Goal: Check status: Check status

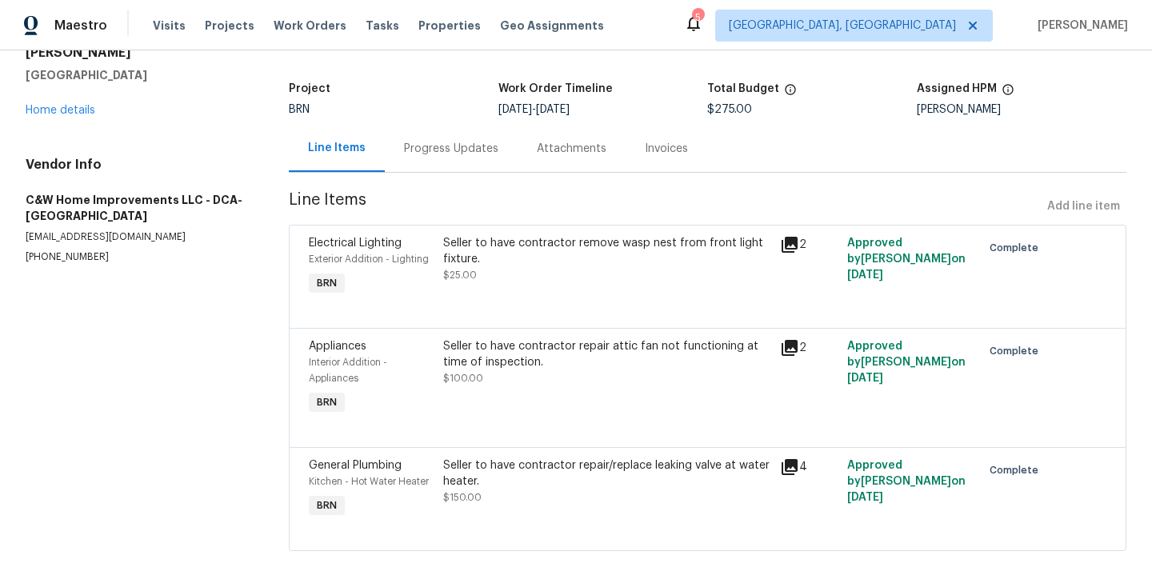
scroll to position [78, 0]
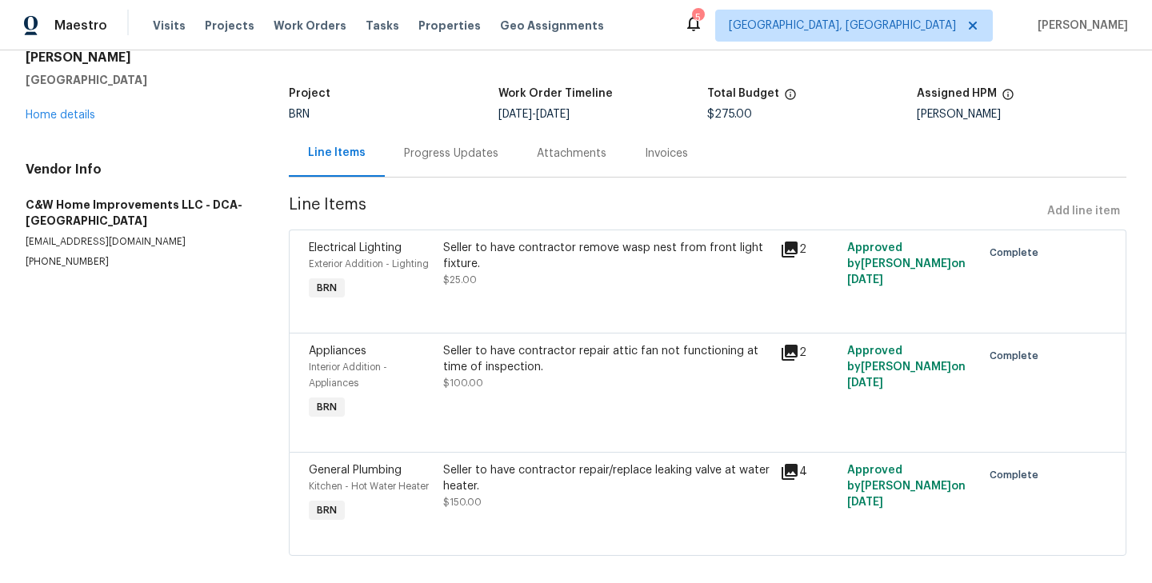
click at [439, 163] on div "Progress Updates" at bounding box center [451, 153] width 133 height 47
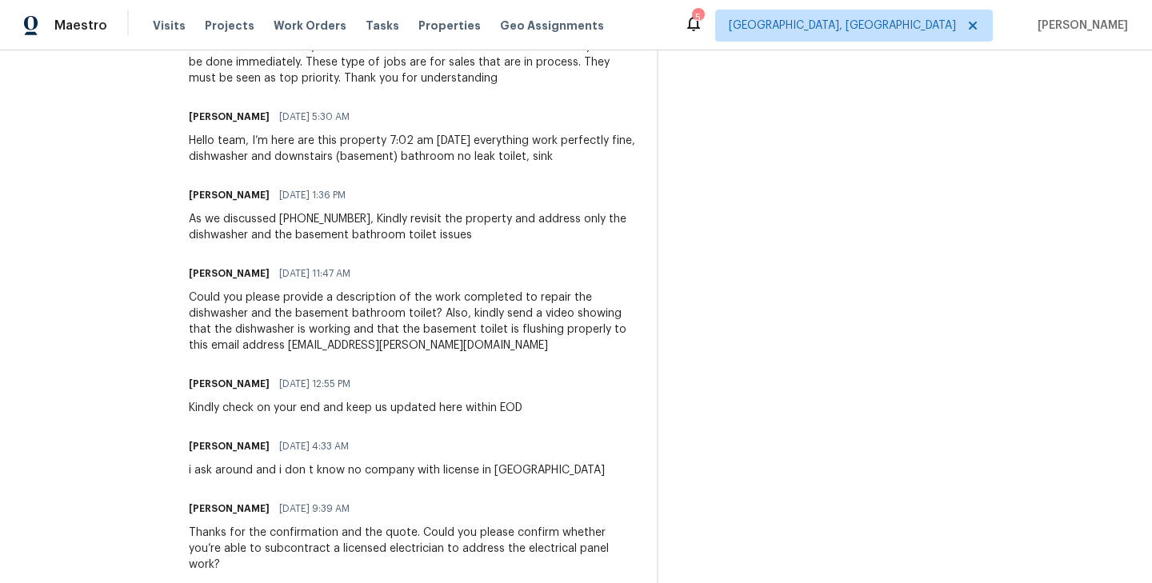
scroll to position [603, 0]
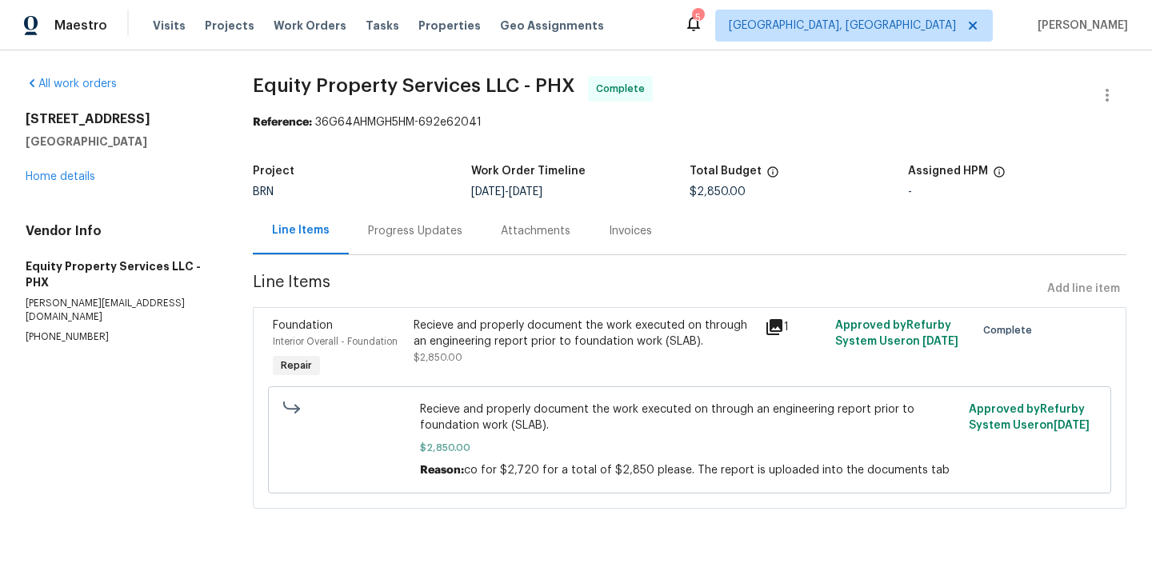
click at [401, 240] on div "Progress Updates" at bounding box center [415, 230] width 133 height 47
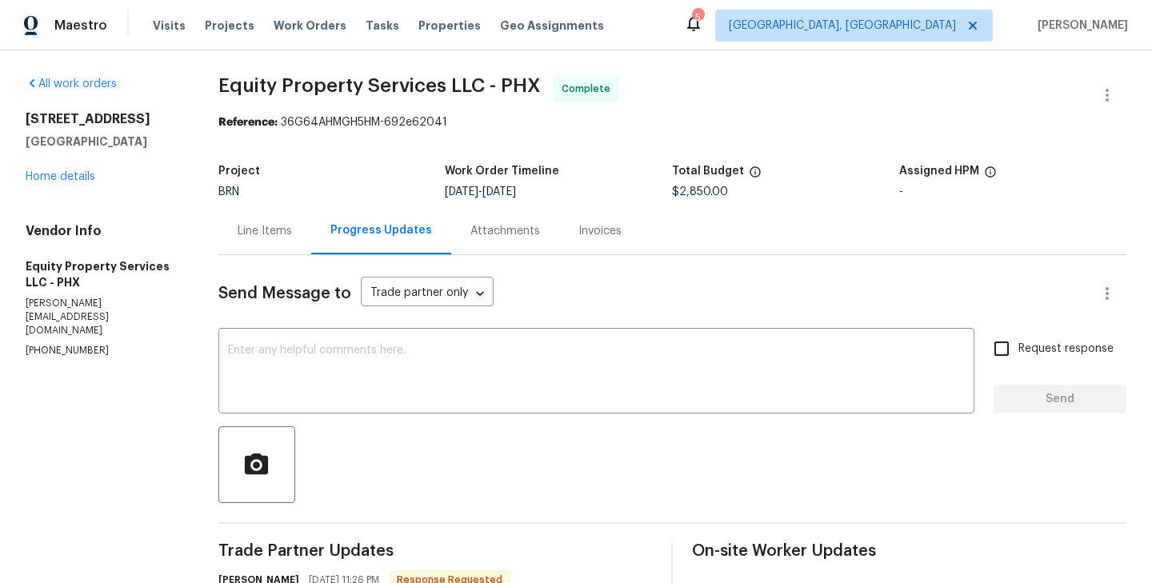
click at [268, 238] on div "Line Items" at bounding box center [265, 231] width 54 height 16
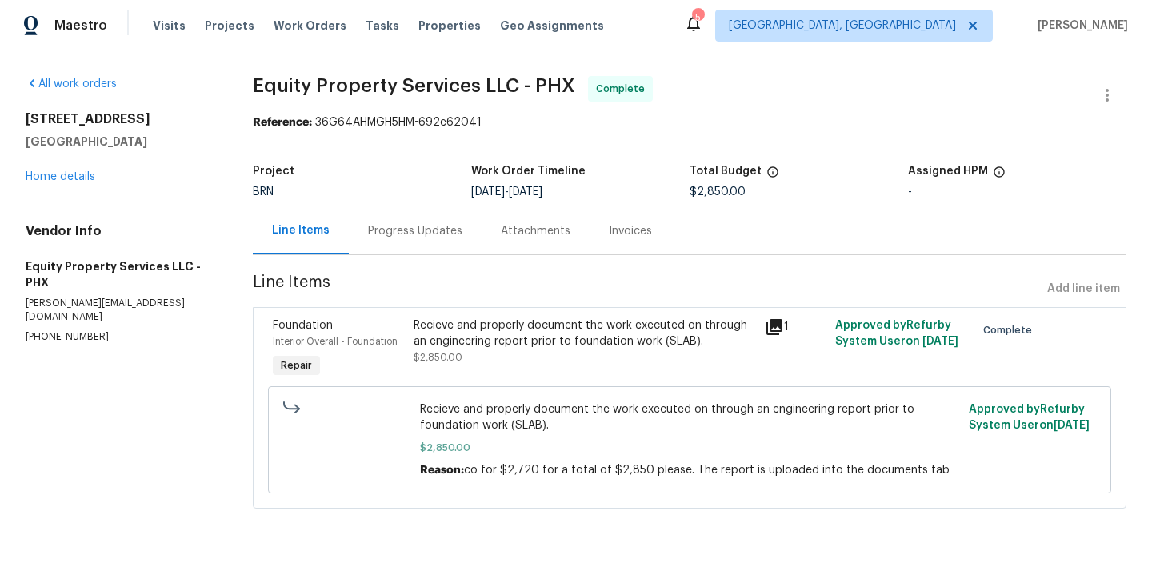
click at [406, 238] on div "Progress Updates" at bounding box center [415, 231] width 94 height 16
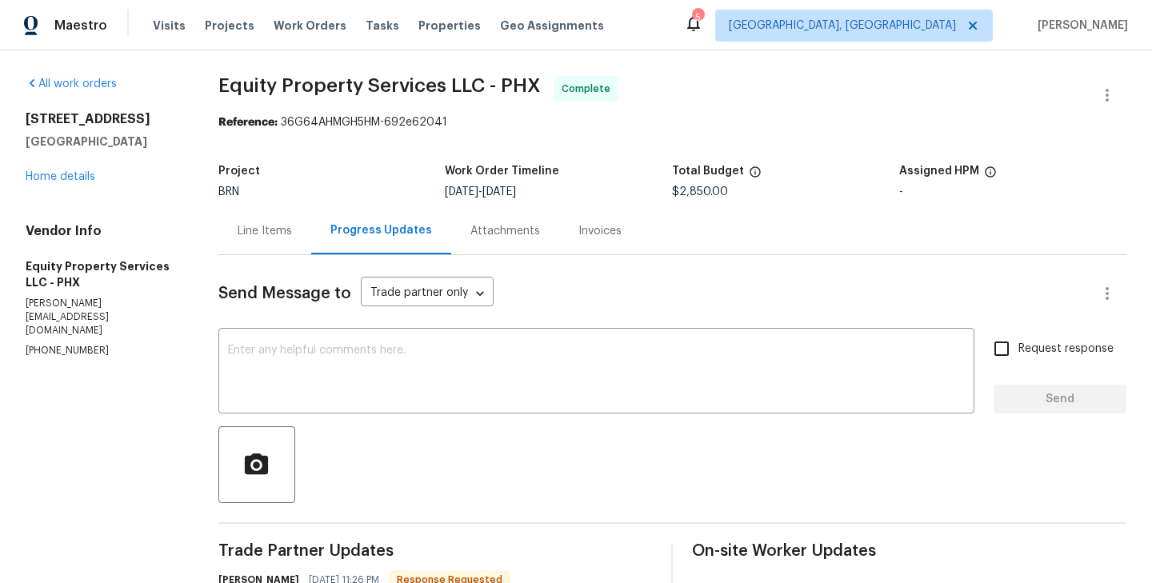
click at [265, 220] on div "Line Items" at bounding box center [264, 230] width 93 height 47
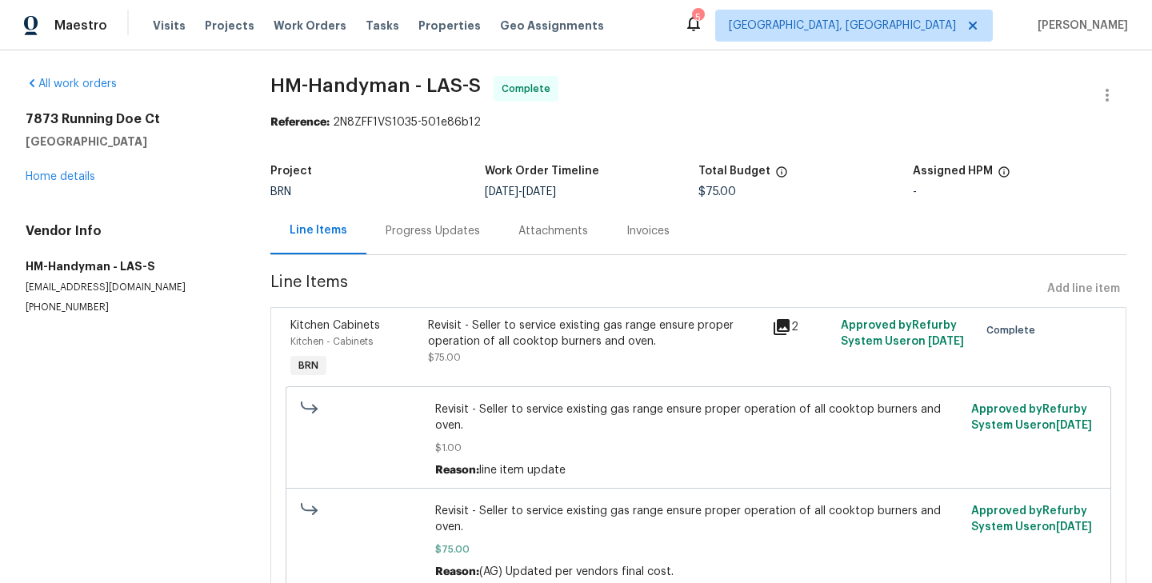
click at [433, 240] on div "Progress Updates" at bounding box center [432, 230] width 133 height 47
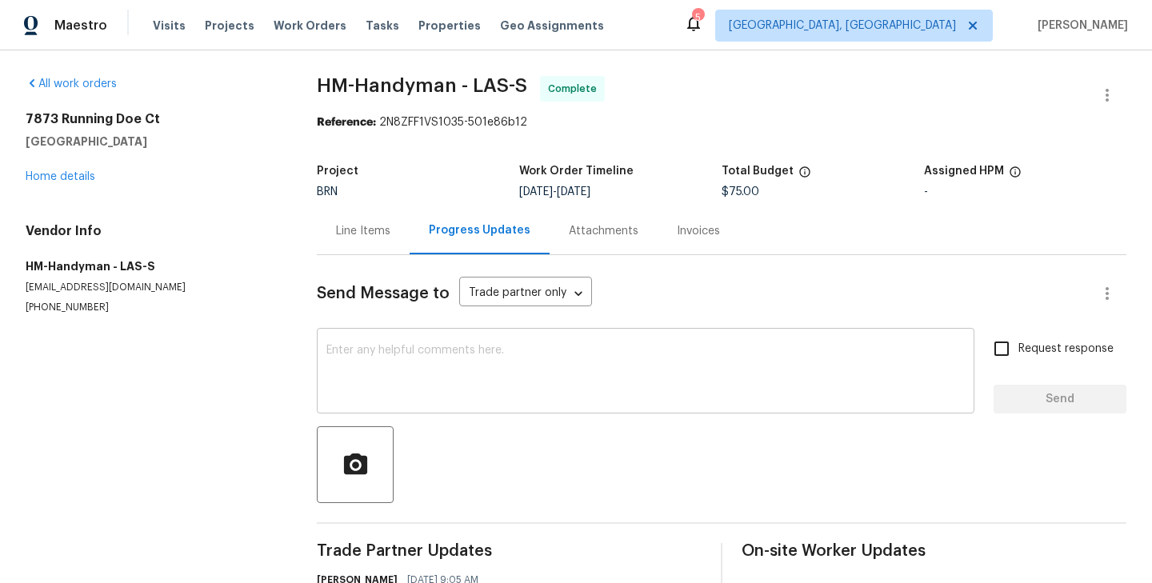
click at [474, 394] on textarea at bounding box center [645, 373] width 638 height 56
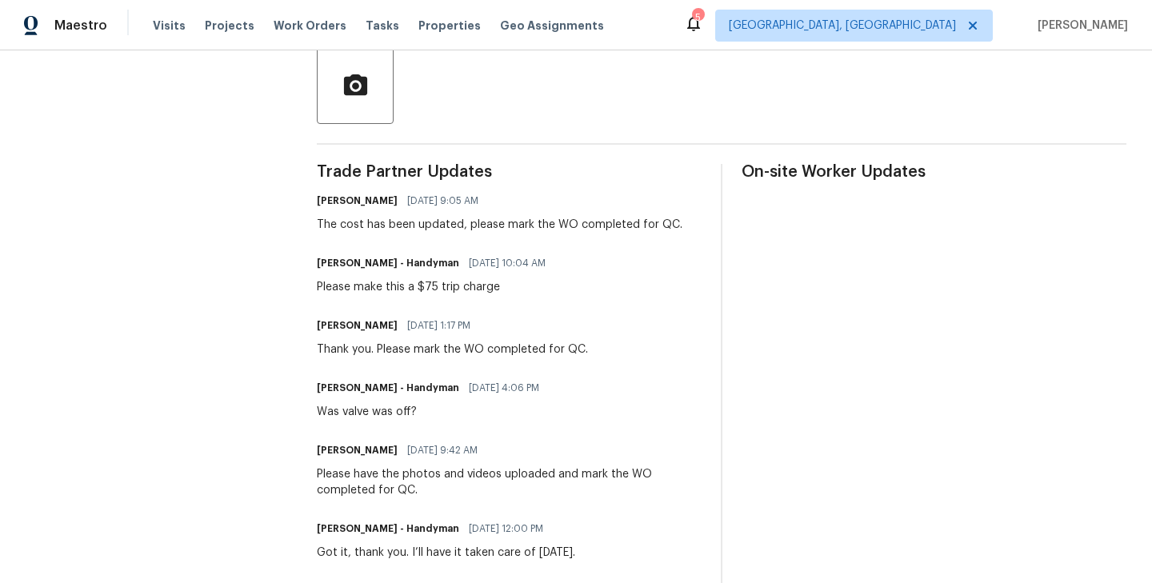
scroll to position [480, 0]
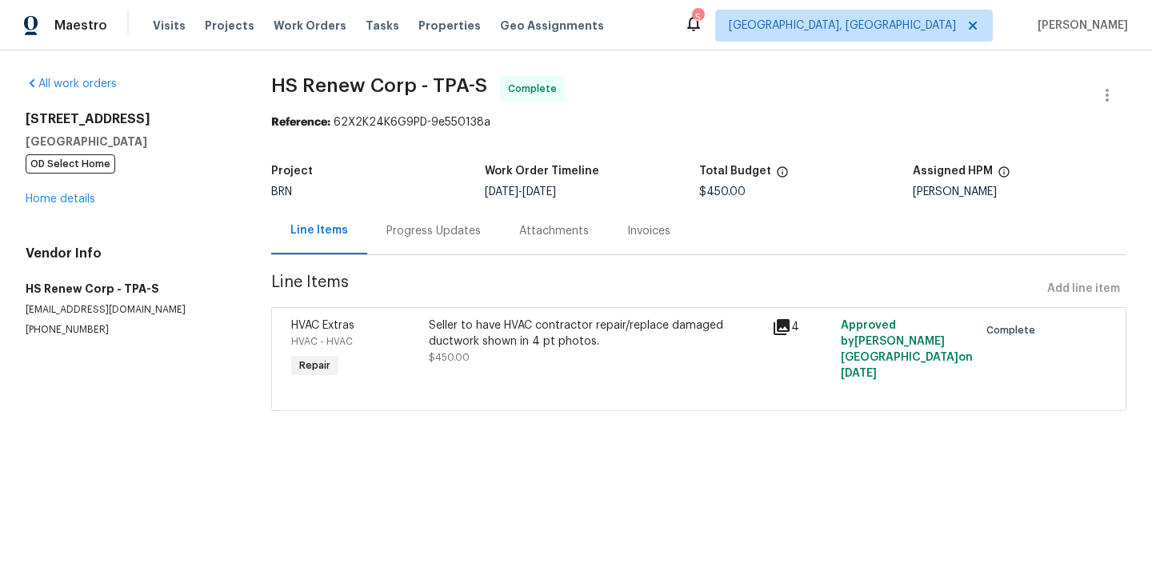
click at [426, 246] on div "Progress Updates" at bounding box center [433, 230] width 133 height 47
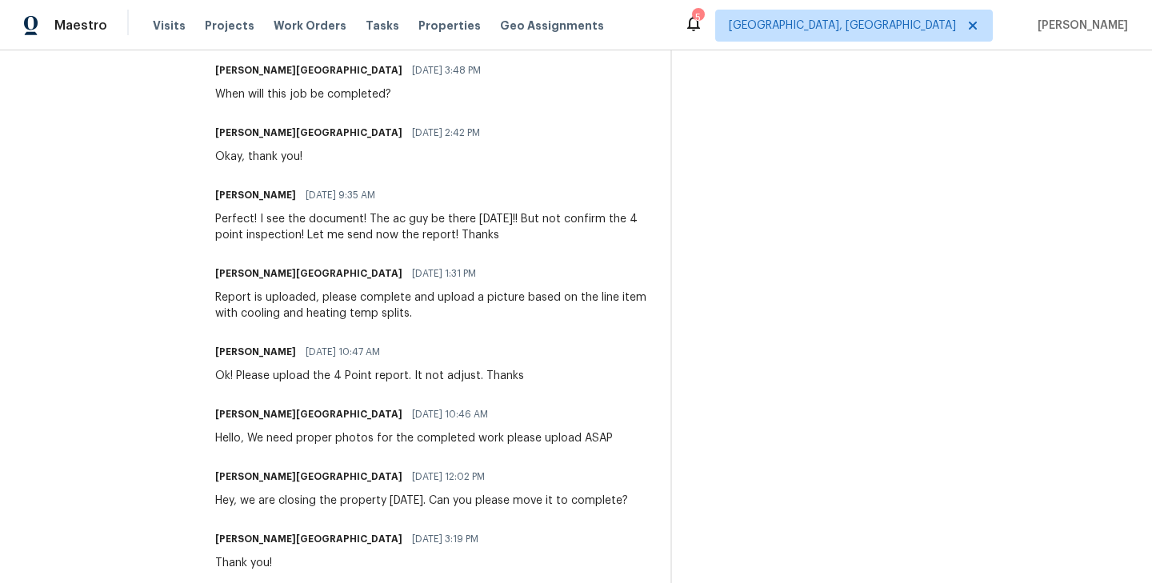
scroll to position [1114, 0]
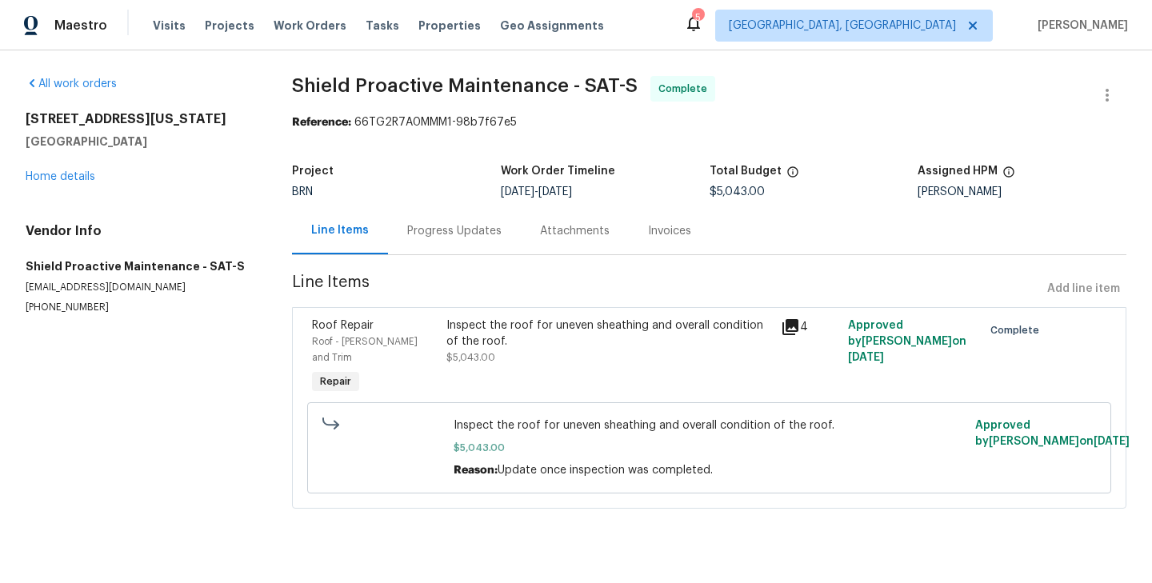
click at [444, 243] on div "Progress Updates" at bounding box center [454, 230] width 133 height 47
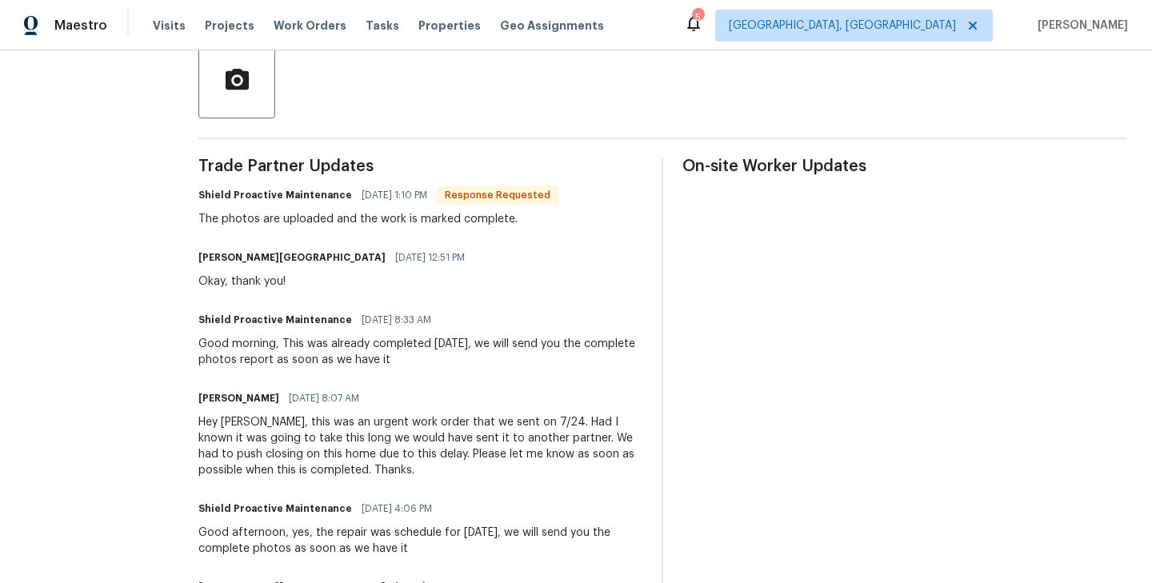
scroll to position [357, 0]
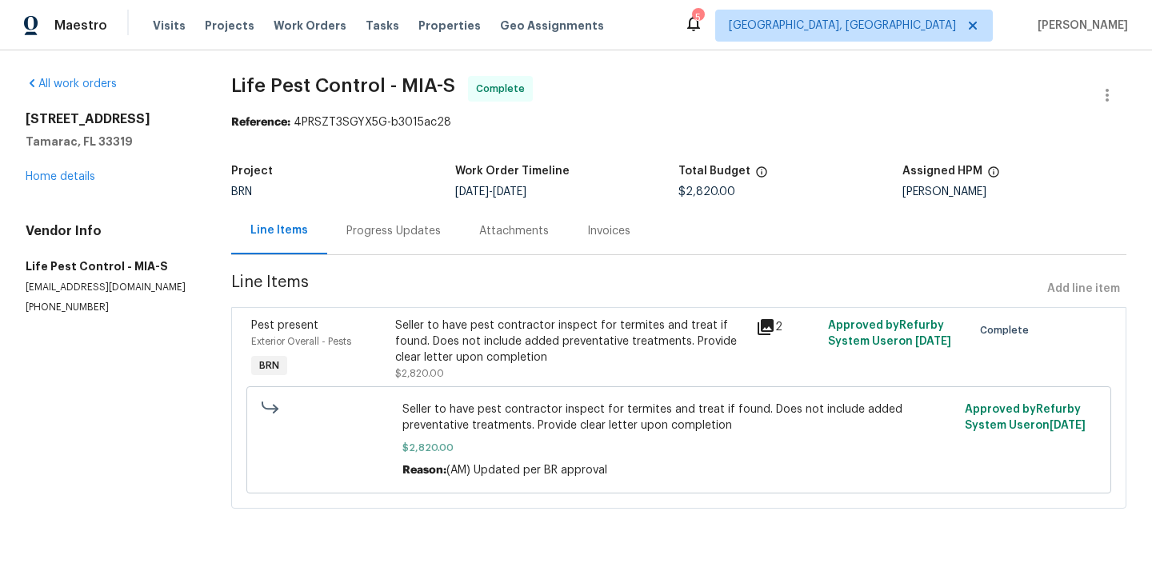
click at [402, 226] on div "Progress Updates" at bounding box center [393, 231] width 94 height 16
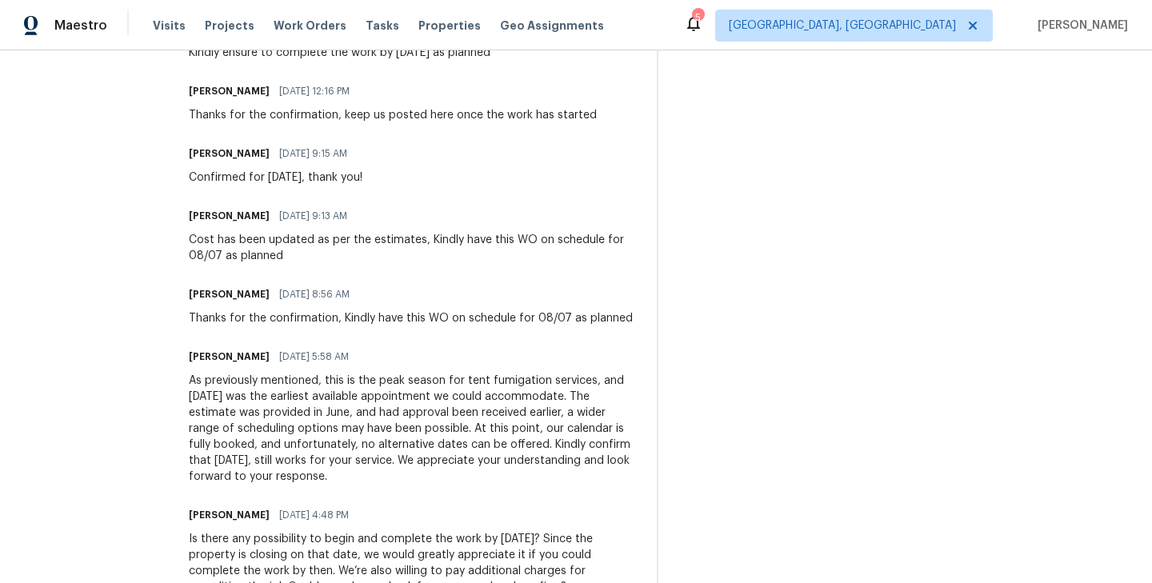
scroll to position [1234, 0]
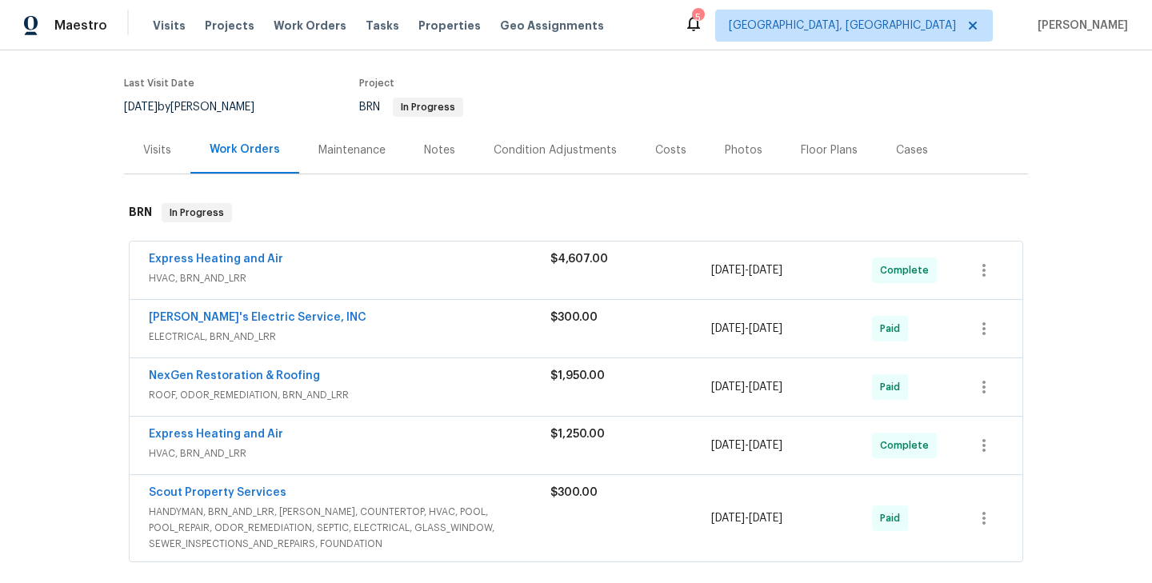
scroll to position [118, 0]
click at [237, 254] on link "Express Heating and Air" at bounding box center [216, 257] width 134 height 11
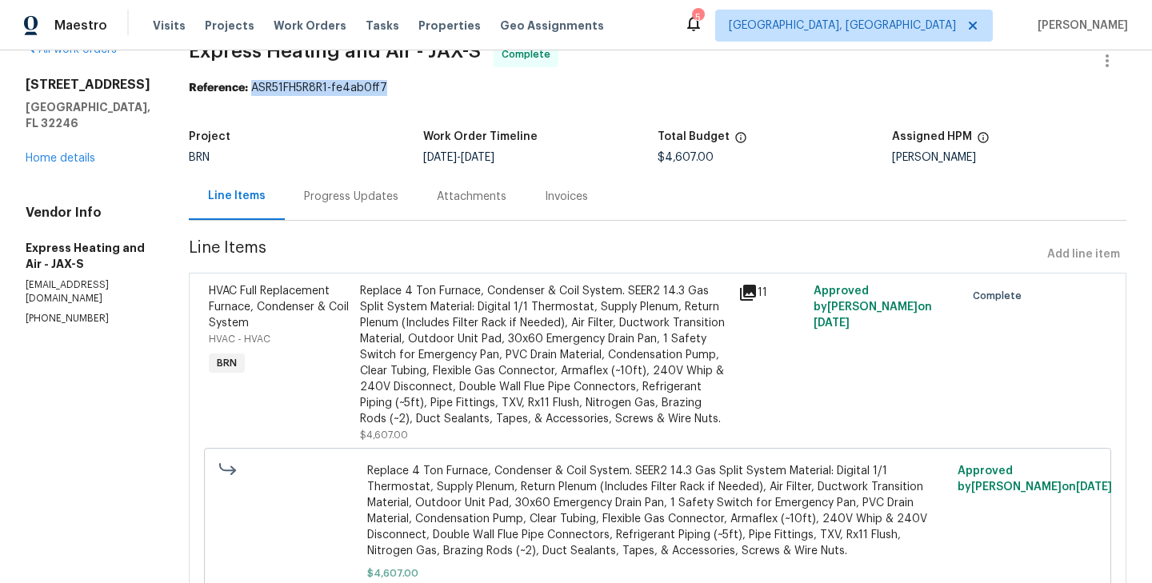
click at [355, 189] on div "Progress Updates" at bounding box center [351, 197] width 94 height 16
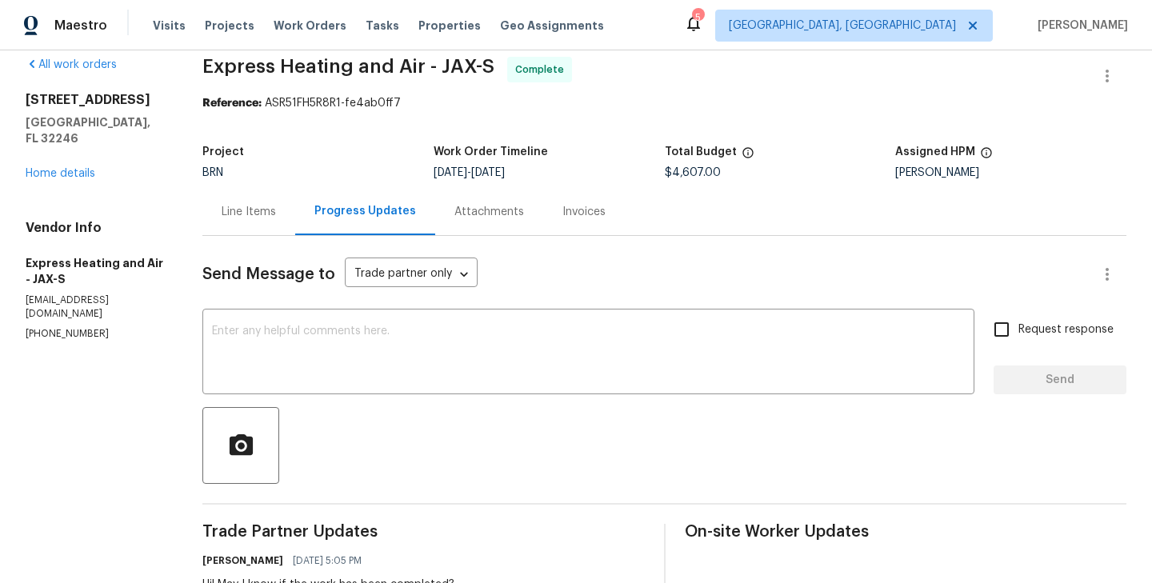
scroll to position [10, 0]
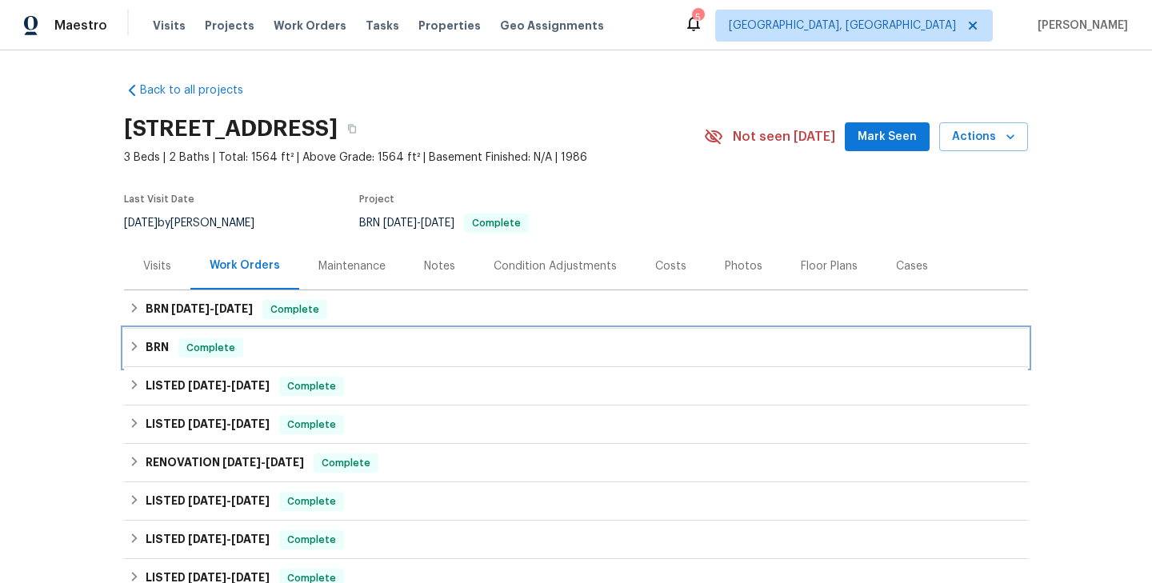
click at [316, 347] on div "BRN Complete" at bounding box center [576, 347] width 894 height 19
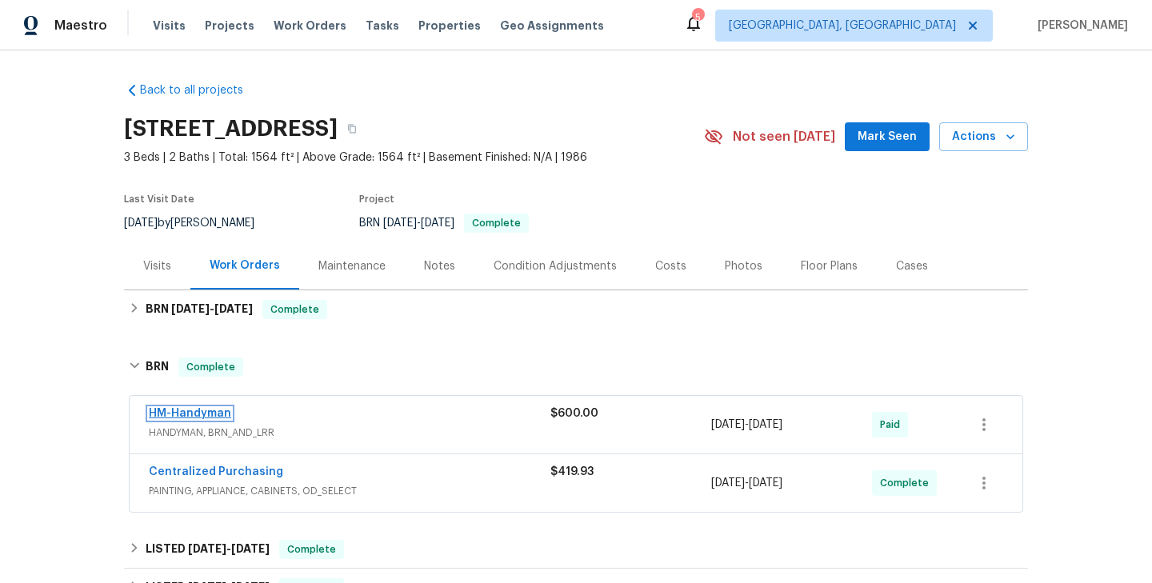
click at [214, 414] on link "HM-Handyman" at bounding box center [190, 413] width 82 height 11
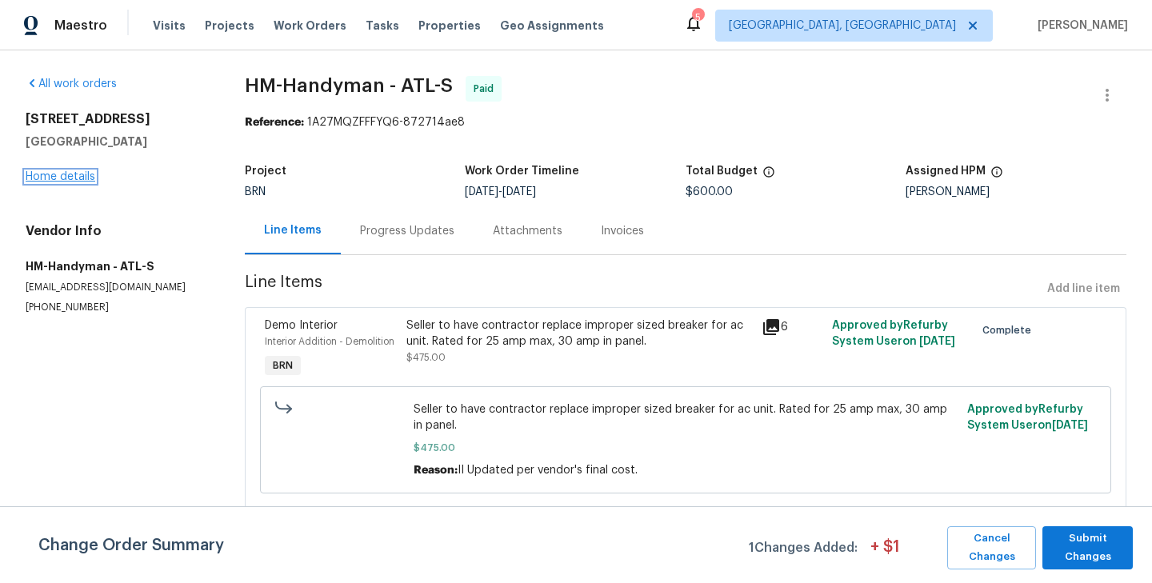
click at [65, 173] on link "Home details" at bounding box center [61, 176] width 70 height 11
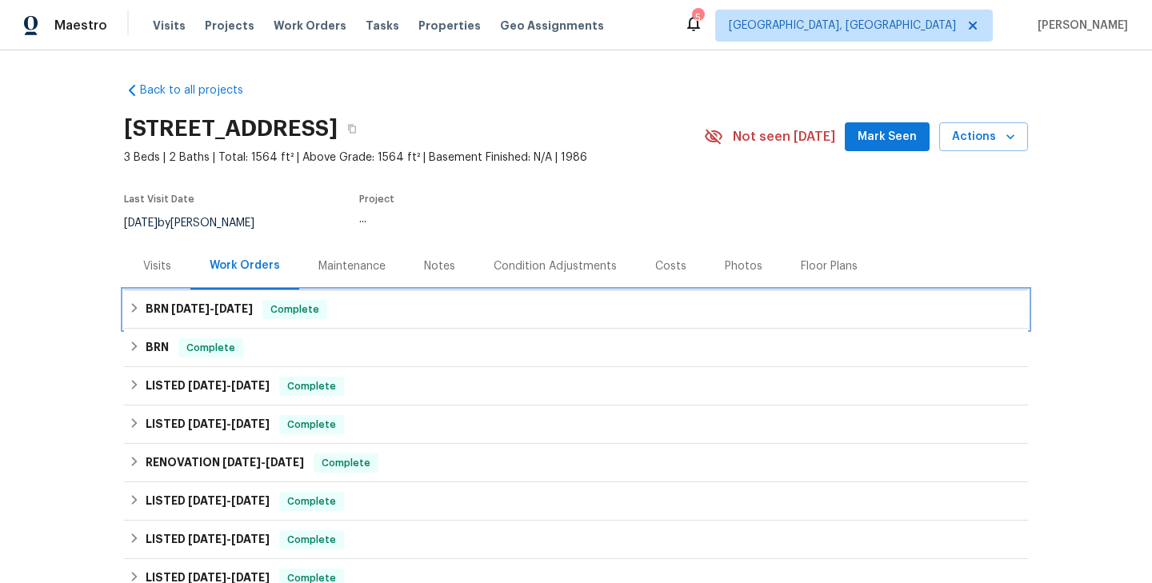
click at [350, 322] on div "BRN 7/21/25 - 7/22/25 Complete" at bounding box center [576, 309] width 904 height 38
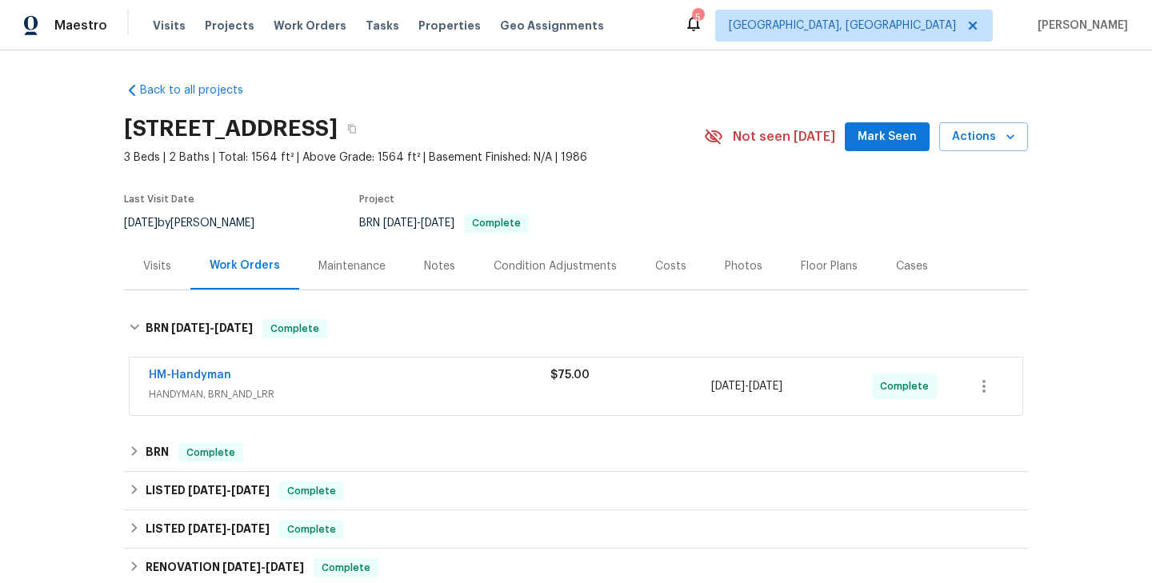
click at [189, 381] on span "HM-Handyman" at bounding box center [190, 375] width 82 height 16
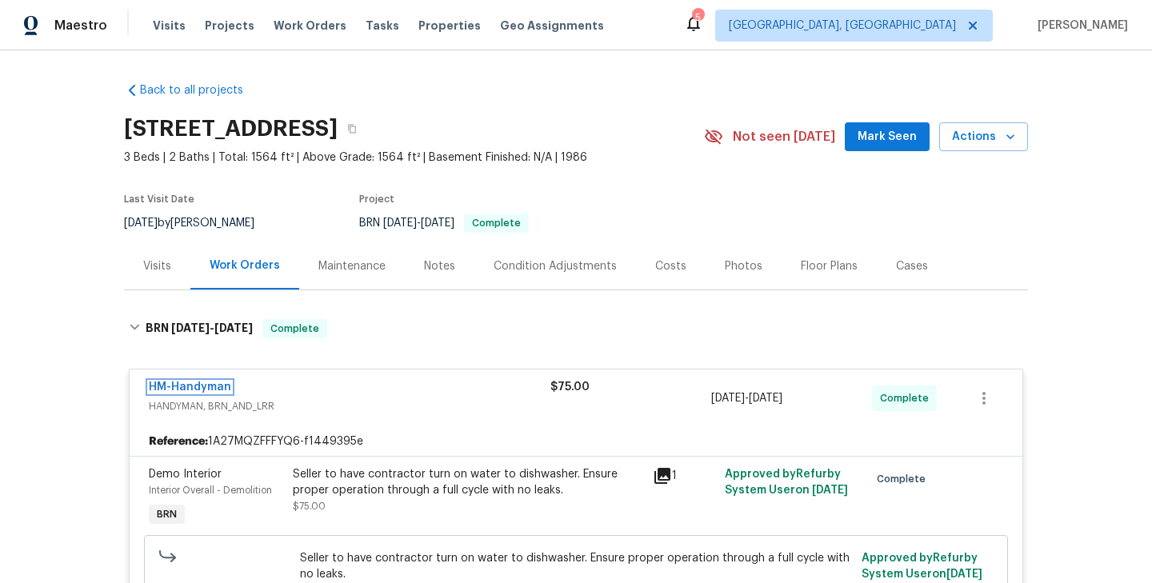
click at [189, 382] on link "HM-Handyman" at bounding box center [190, 387] width 82 height 11
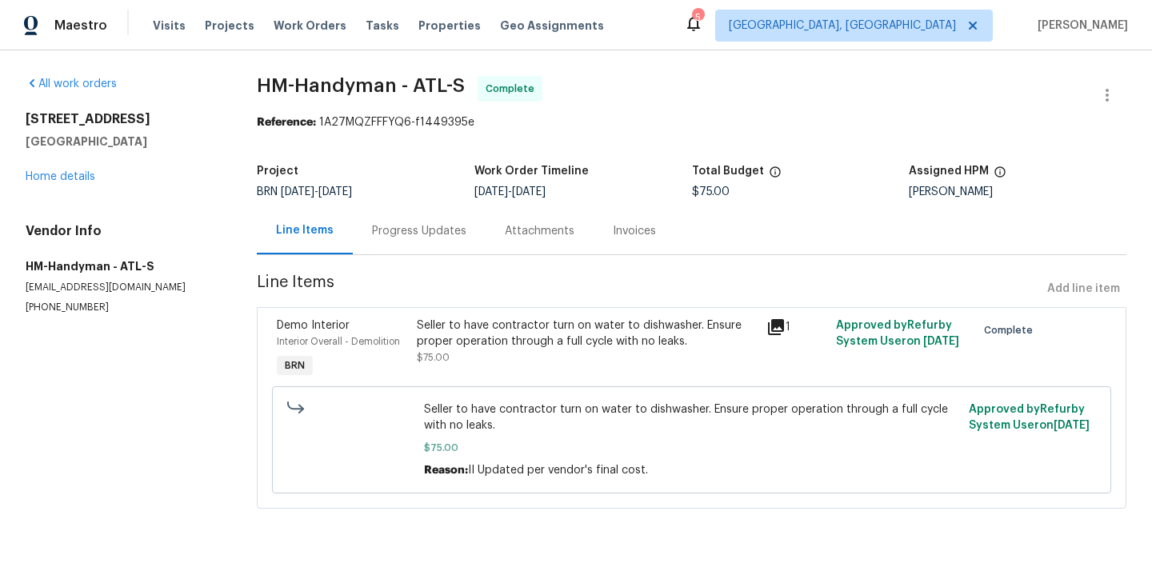
click at [394, 237] on div "Progress Updates" at bounding box center [419, 231] width 94 height 16
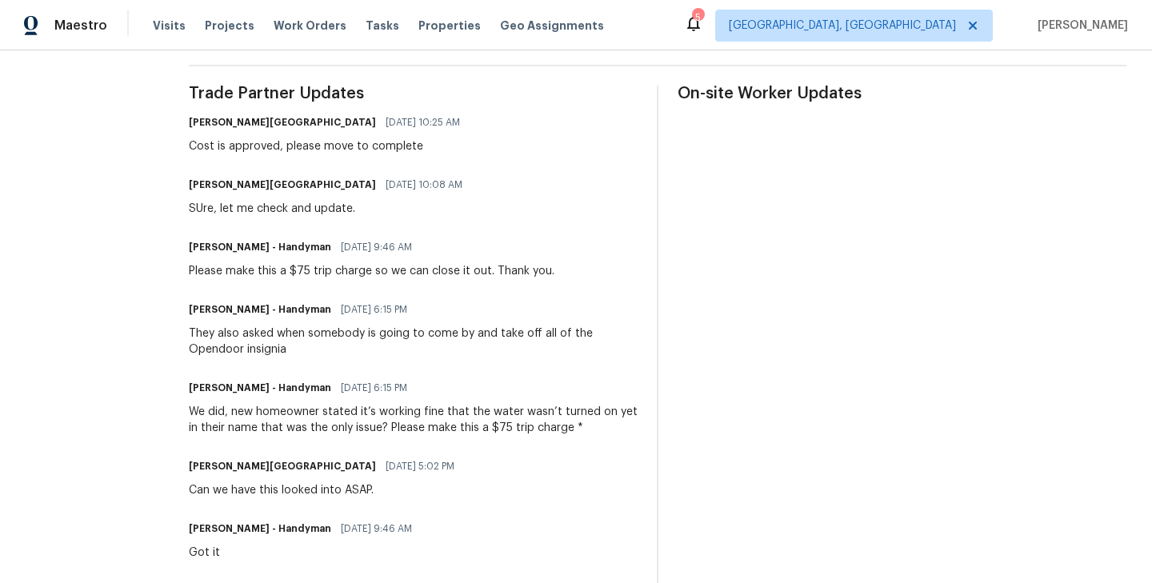
scroll to position [407, 0]
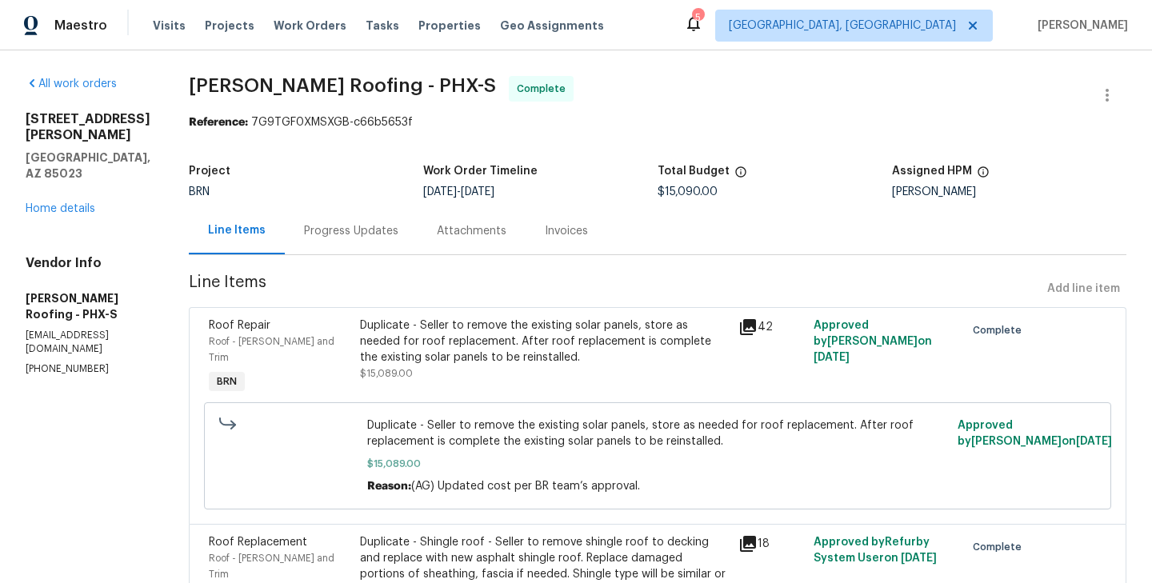
click at [326, 229] on div "Progress Updates" at bounding box center [351, 231] width 94 height 16
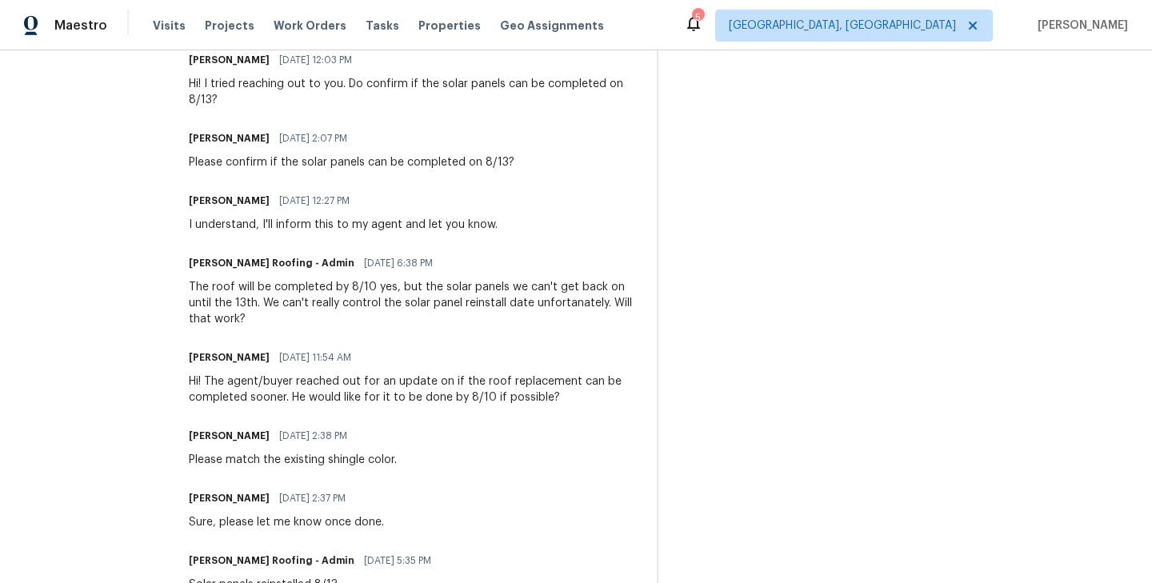
scroll to position [1174, 0]
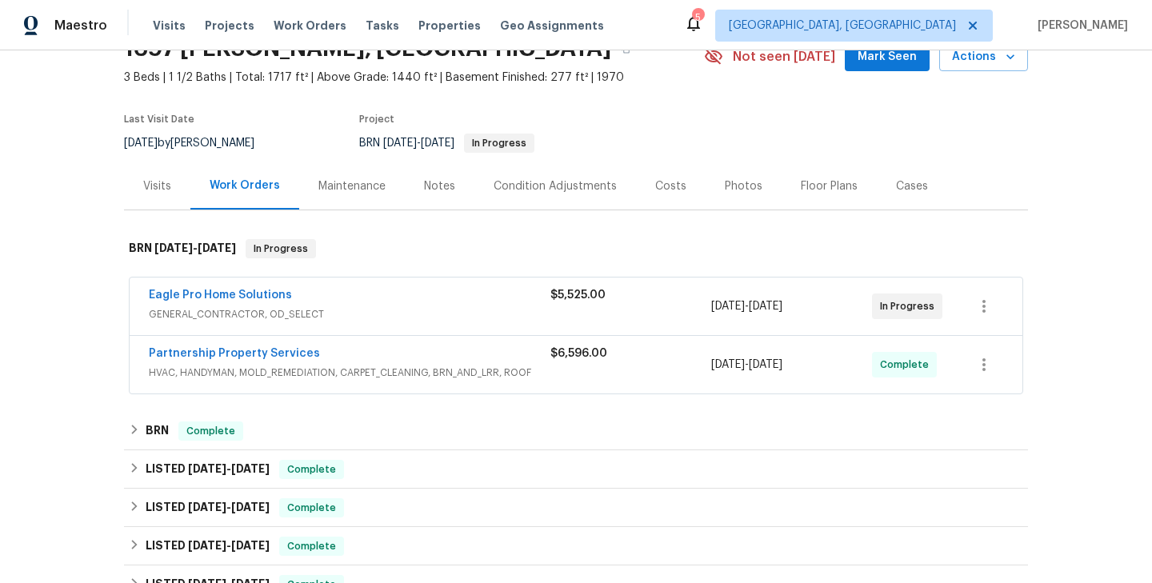
scroll to position [98, 0]
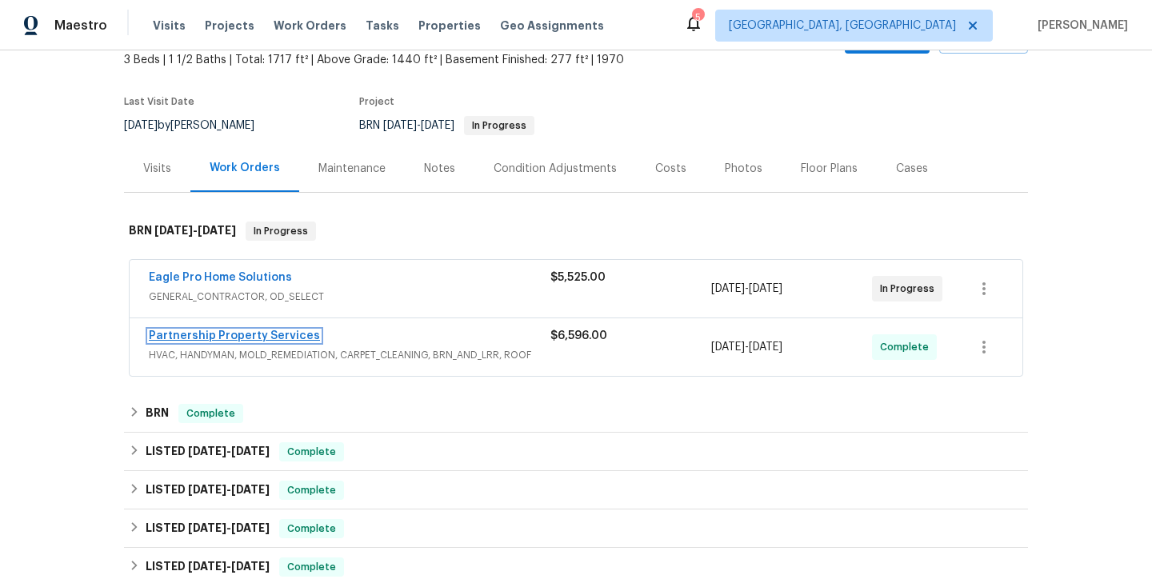
click at [246, 334] on link "Partnership Property Services" at bounding box center [234, 335] width 171 height 11
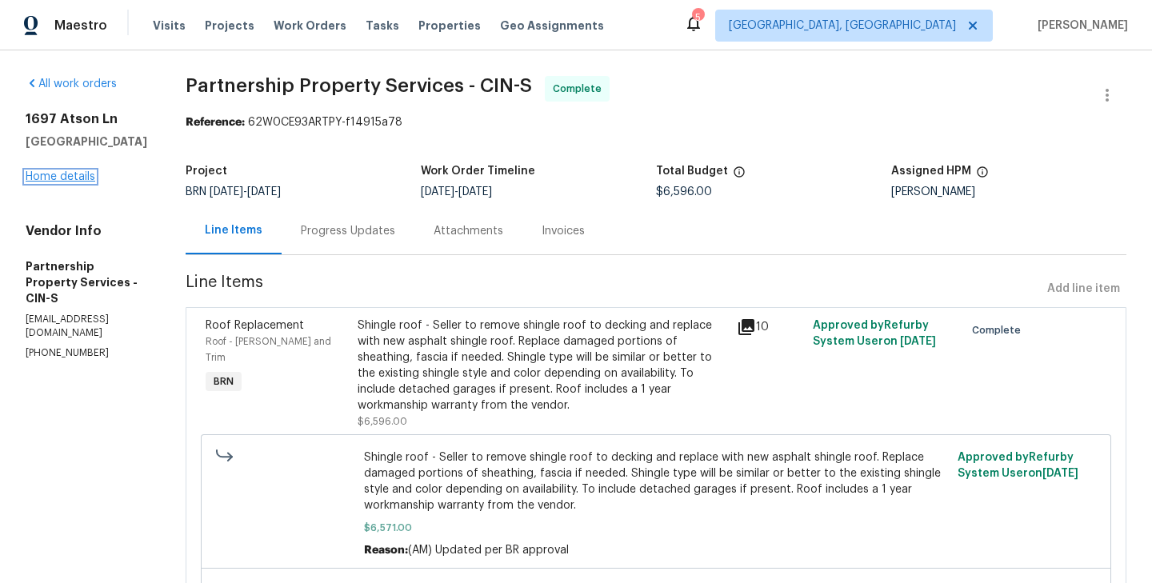
click at [42, 174] on link "Home details" at bounding box center [61, 176] width 70 height 11
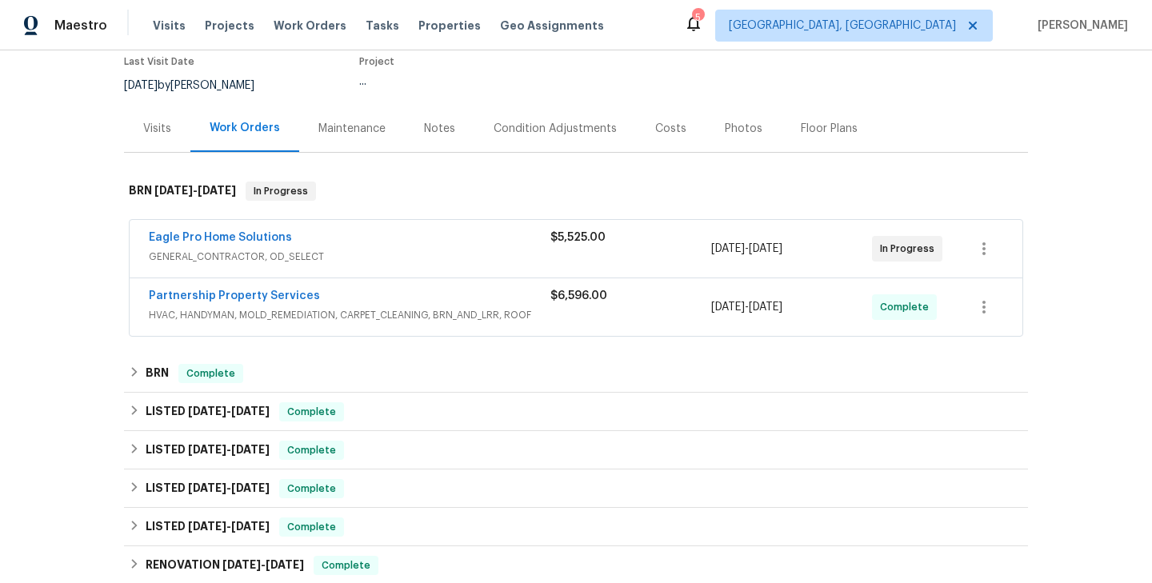
scroll to position [141, 0]
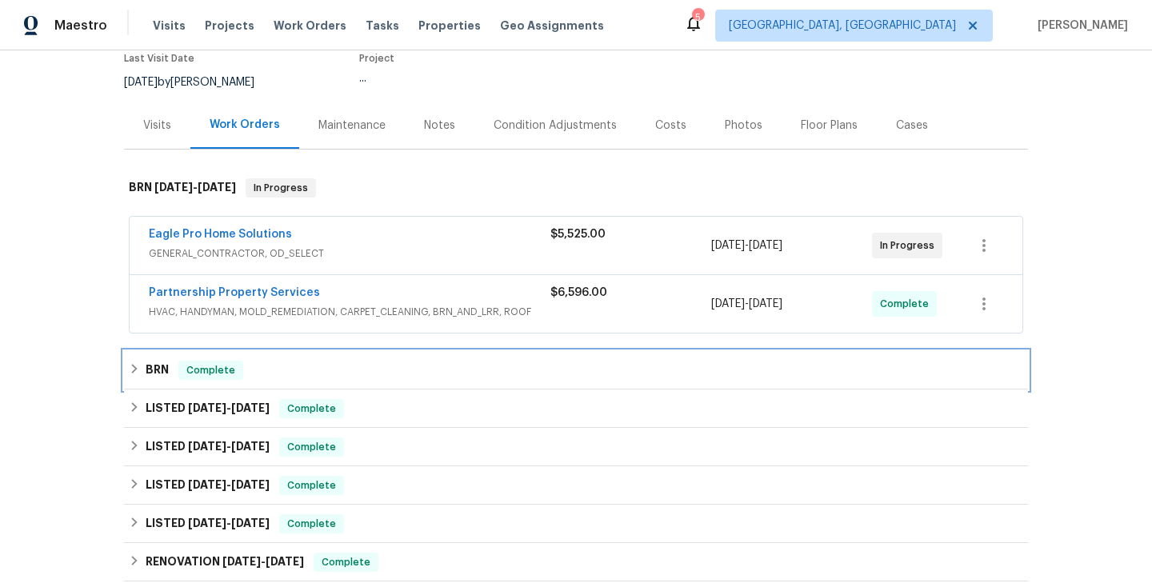
click at [274, 372] on div "BRN Complete" at bounding box center [576, 370] width 894 height 19
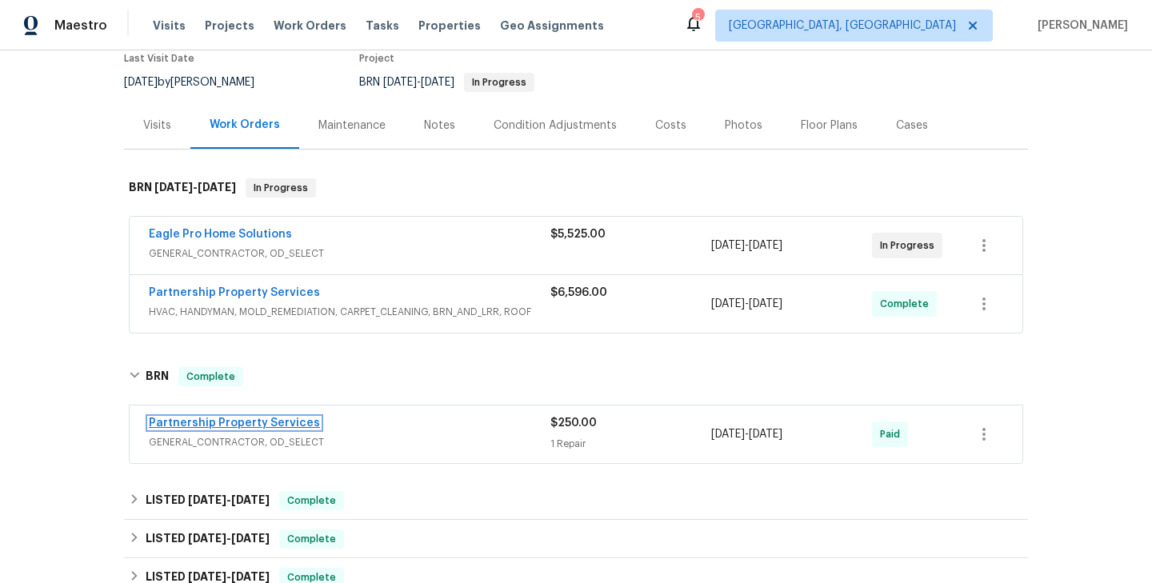
click at [220, 426] on link "Partnership Property Services" at bounding box center [234, 423] width 171 height 11
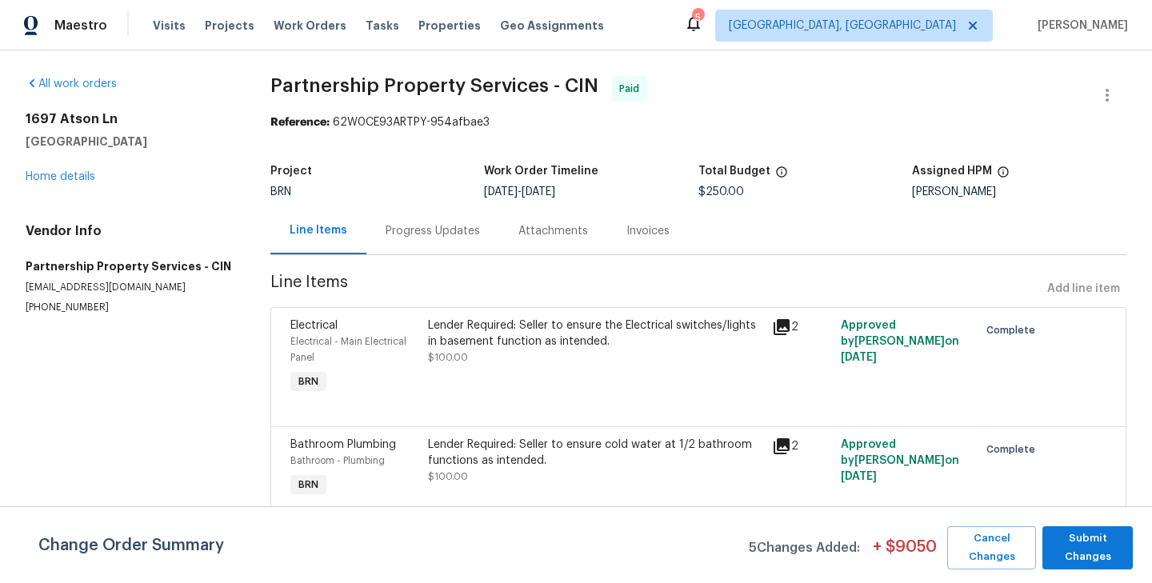
click at [156, 241] on div "Vendor Info Partnership Property Services - CIN partnershippropertymanagement@g…" at bounding box center [129, 268] width 206 height 91
click at [76, 179] on link "Home details" at bounding box center [61, 176] width 70 height 11
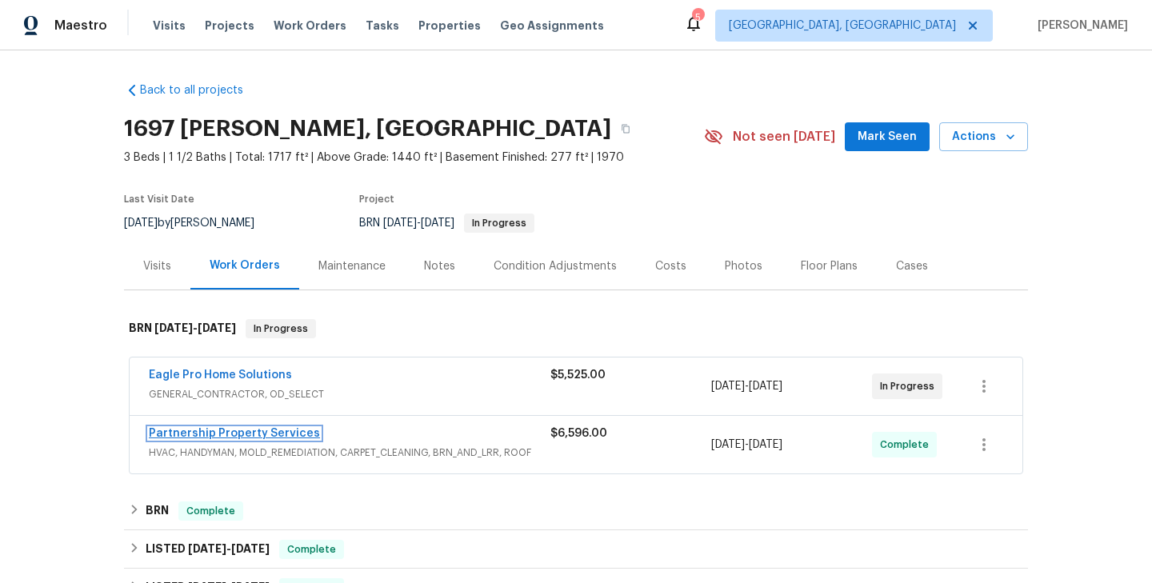
click at [222, 434] on link "Partnership Property Services" at bounding box center [234, 433] width 171 height 11
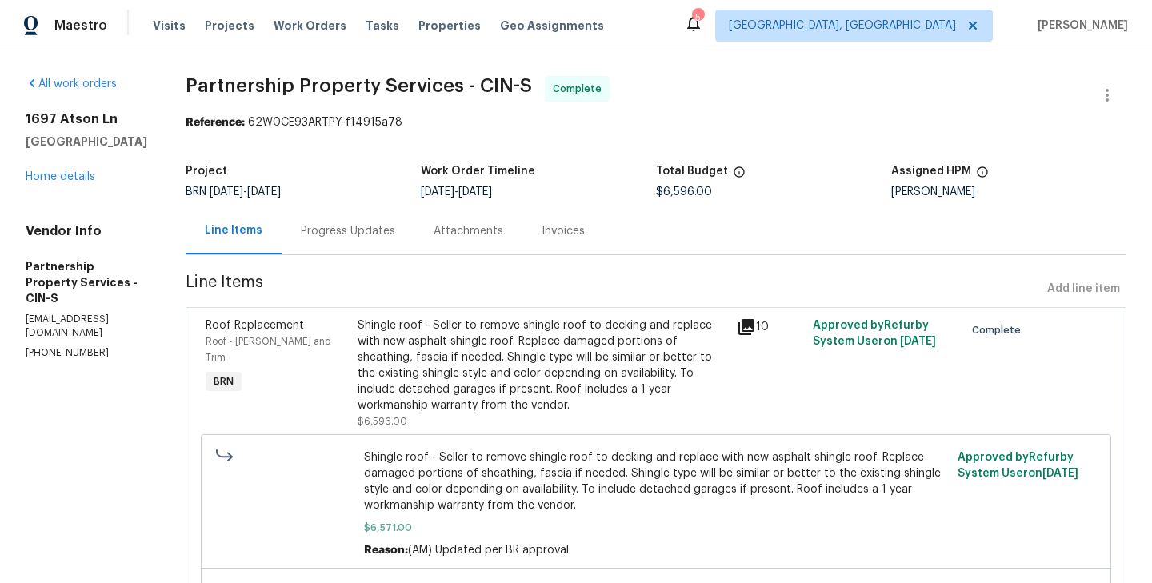
click at [414, 241] on div "Progress Updates" at bounding box center [348, 230] width 133 height 47
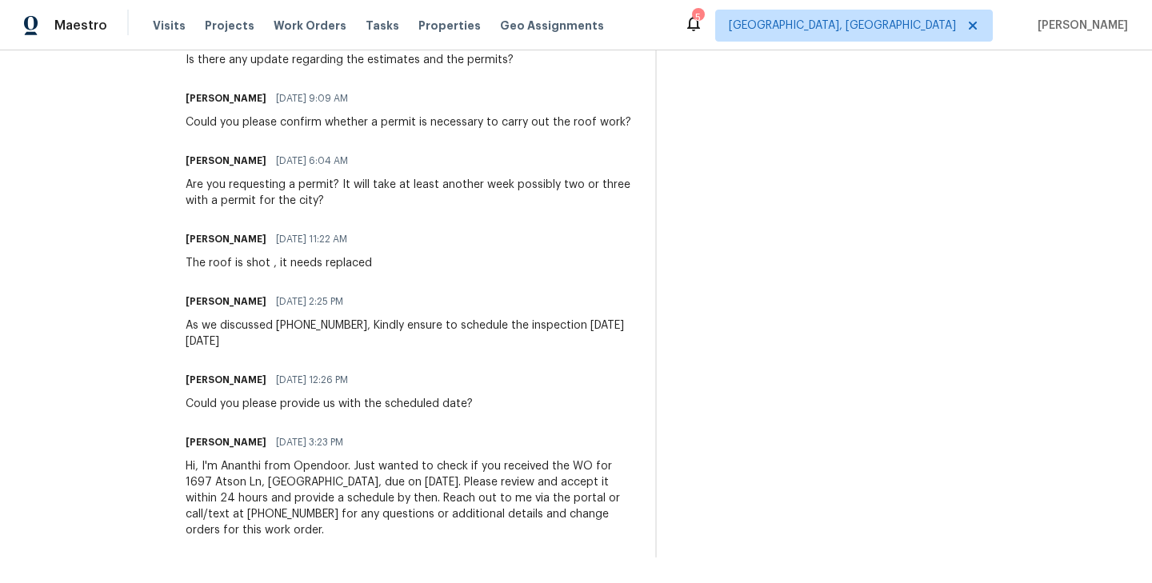
scroll to position [1028, 0]
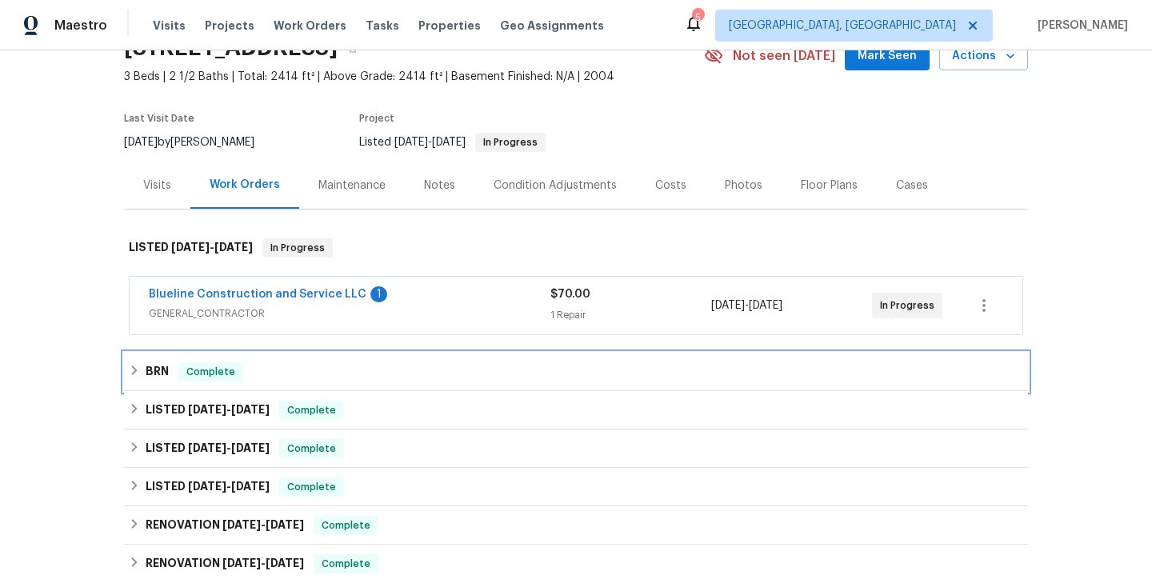
click at [275, 382] on div "BRN Complete" at bounding box center [576, 372] width 904 height 38
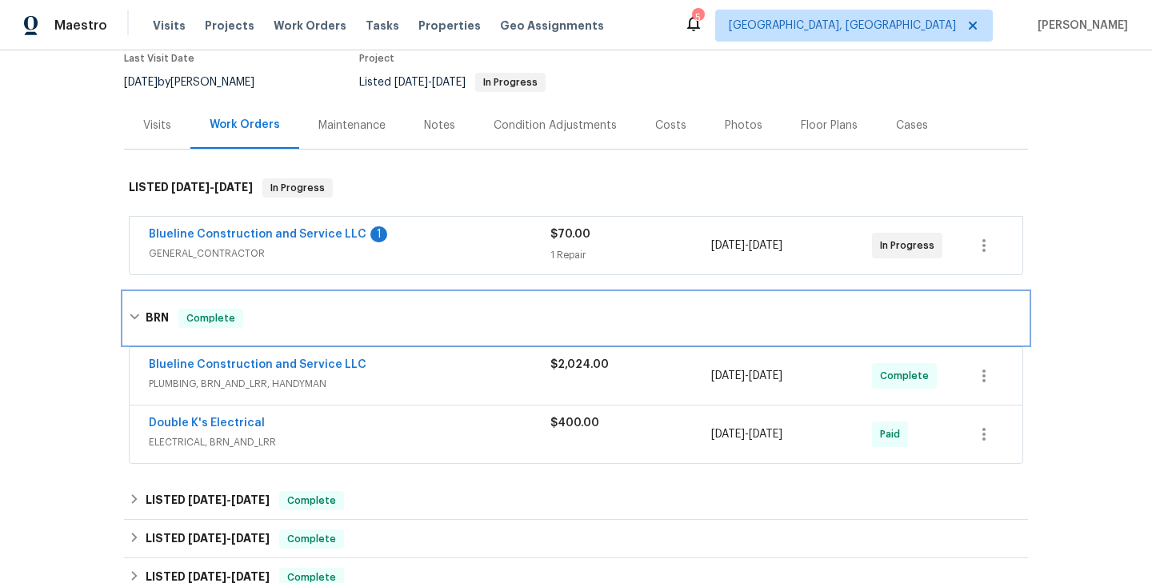
scroll to position [146, 0]
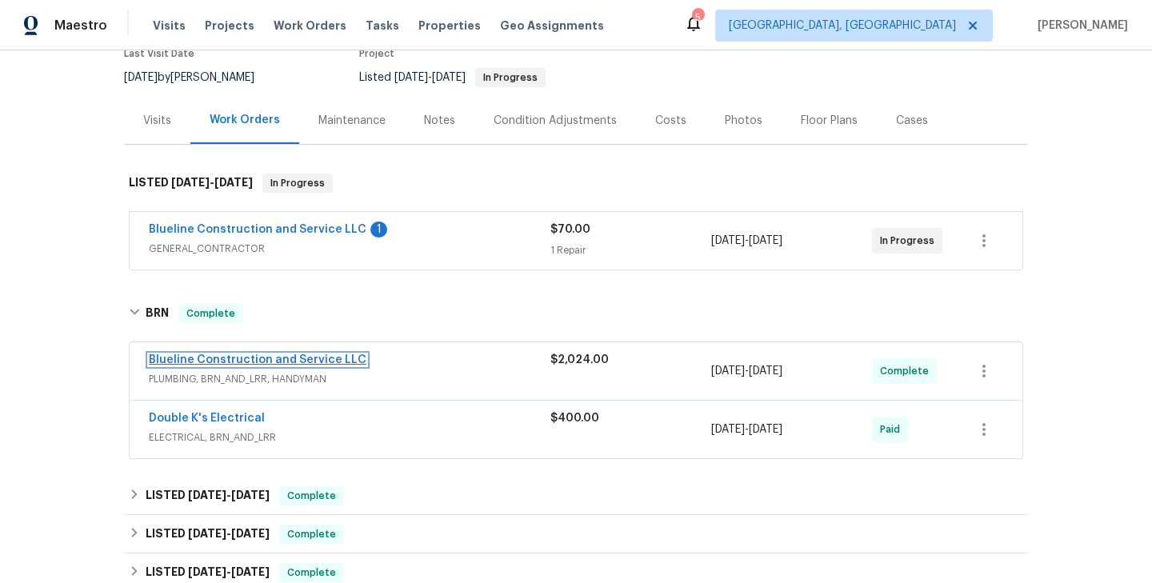
click at [275, 358] on link "Blueline Construction and Service LLC" at bounding box center [258, 359] width 218 height 11
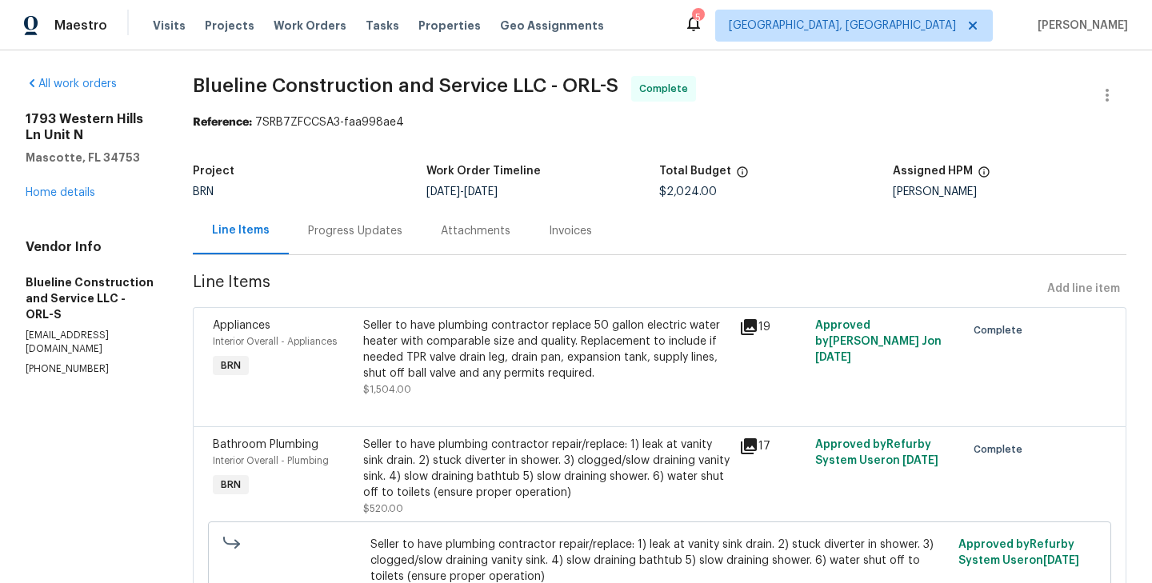
click at [378, 223] on div "Progress Updates" at bounding box center [355, 231] width 94 height 16
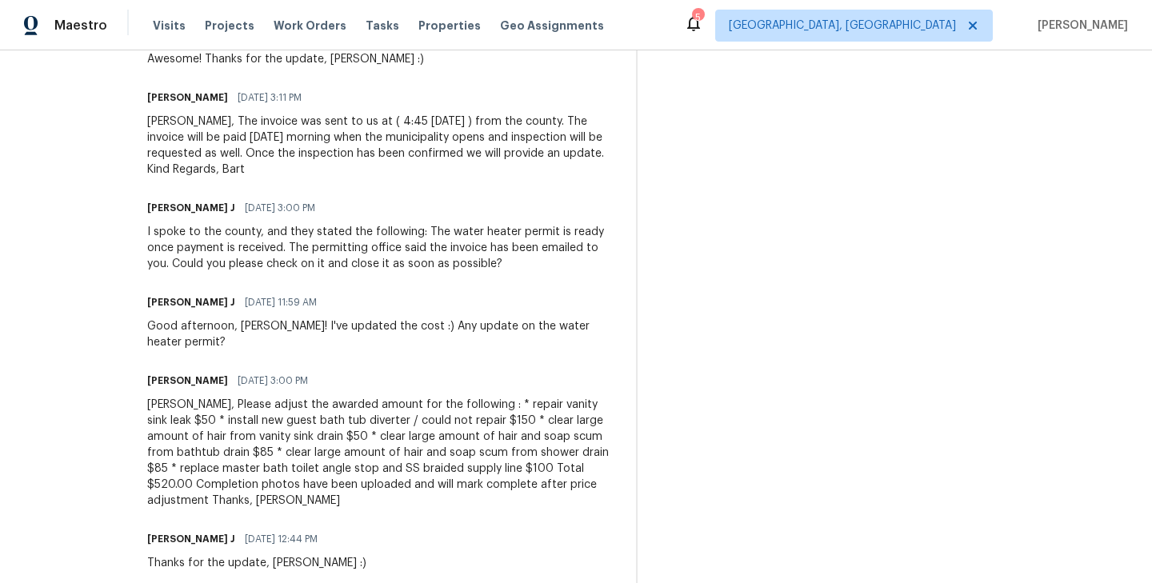
scroll to position [1412, 0]
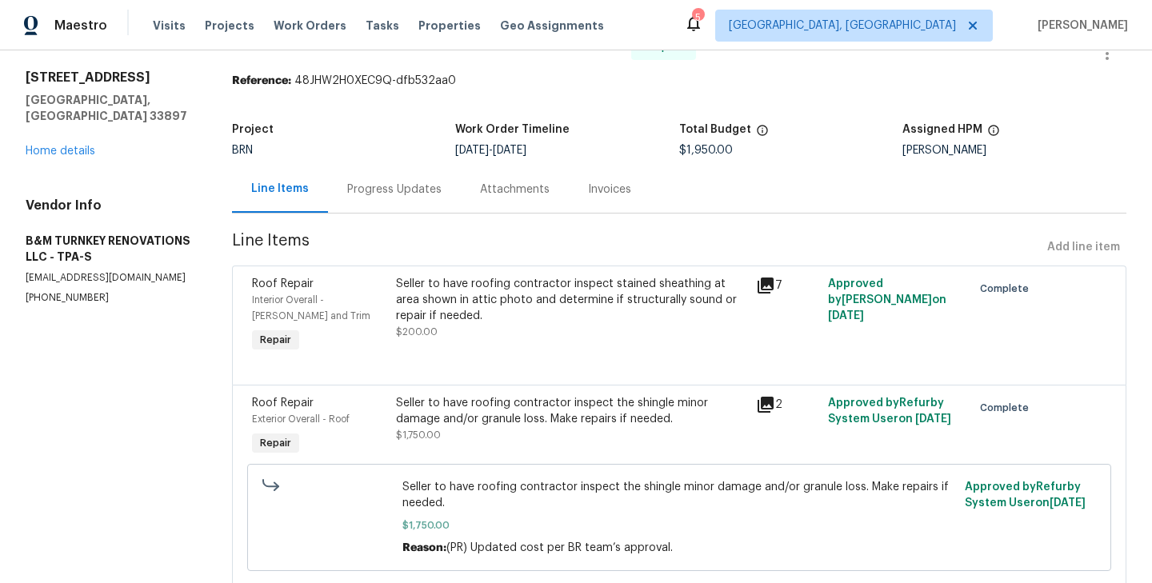
scroll to position [40, 0]
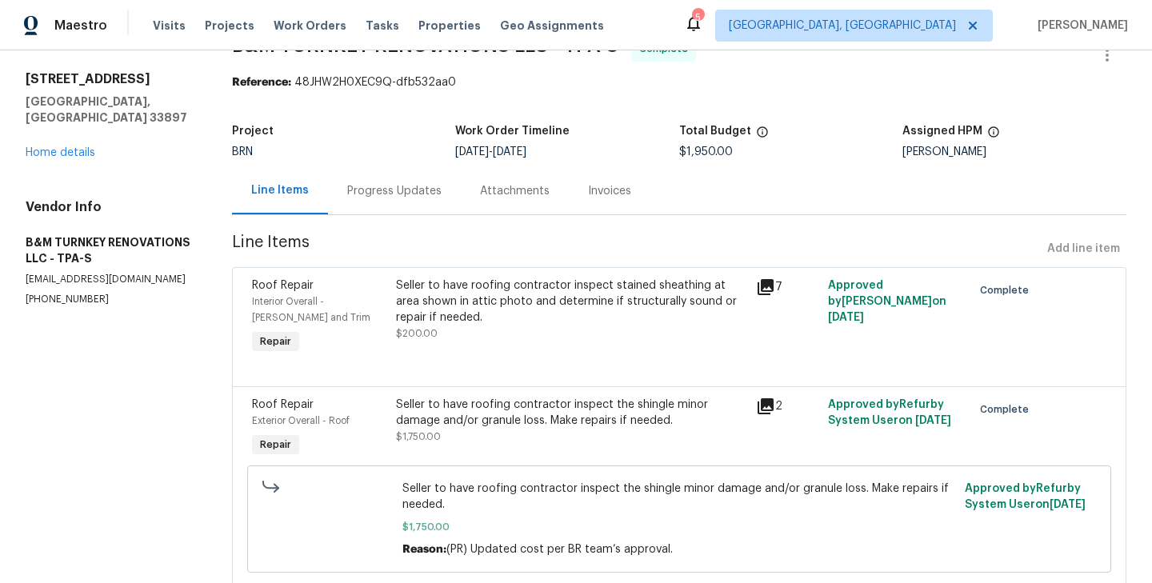
click at [386, 205] on div "Progress Updates" at bounding box center [394, 190] width 133 height 47
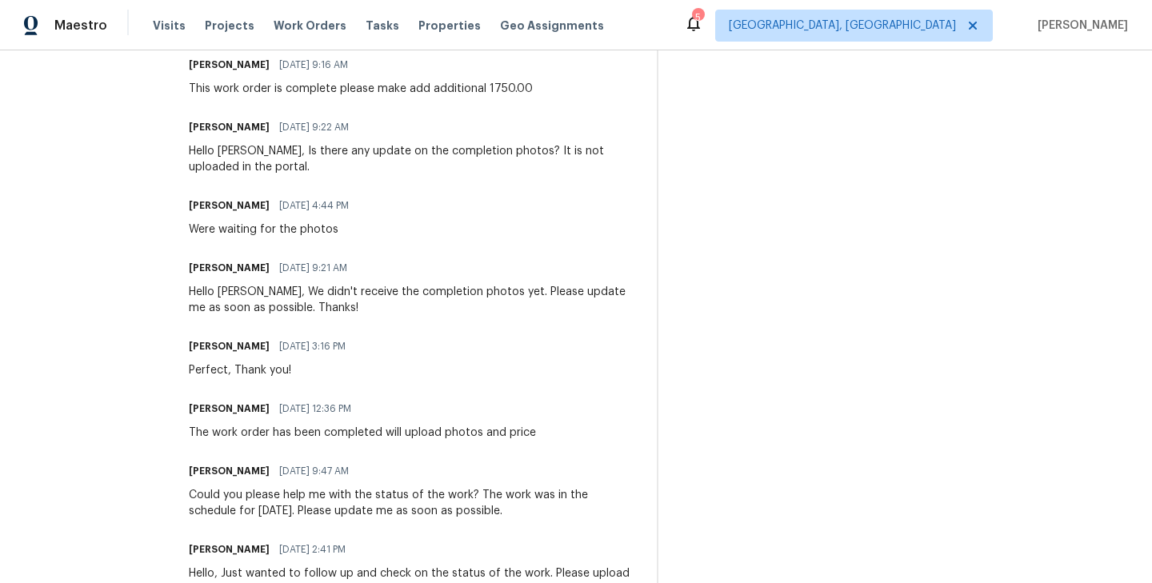
scroll to position [672, 0]
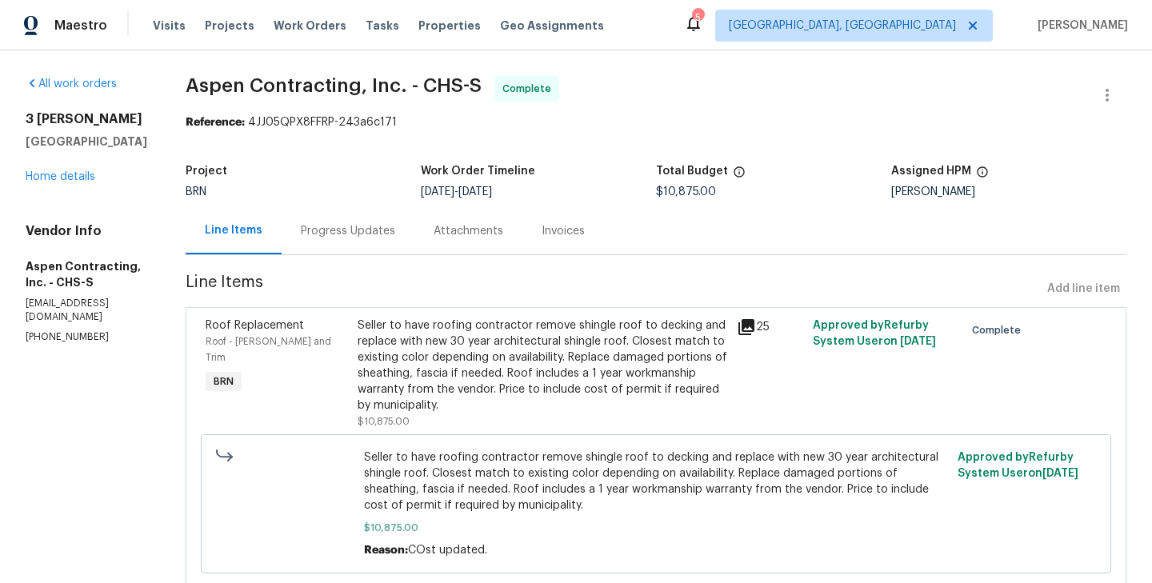
click at [384, 234] on div "Progress Updates" at bounding box center [348, 231] width 94 height 16
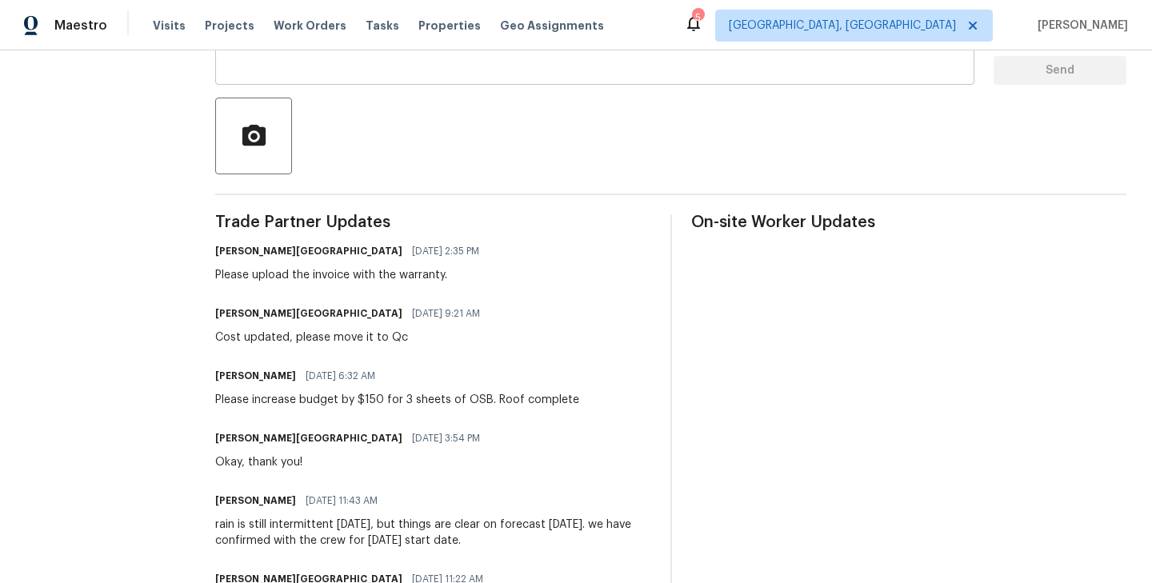
scroll to position [1460, 0]
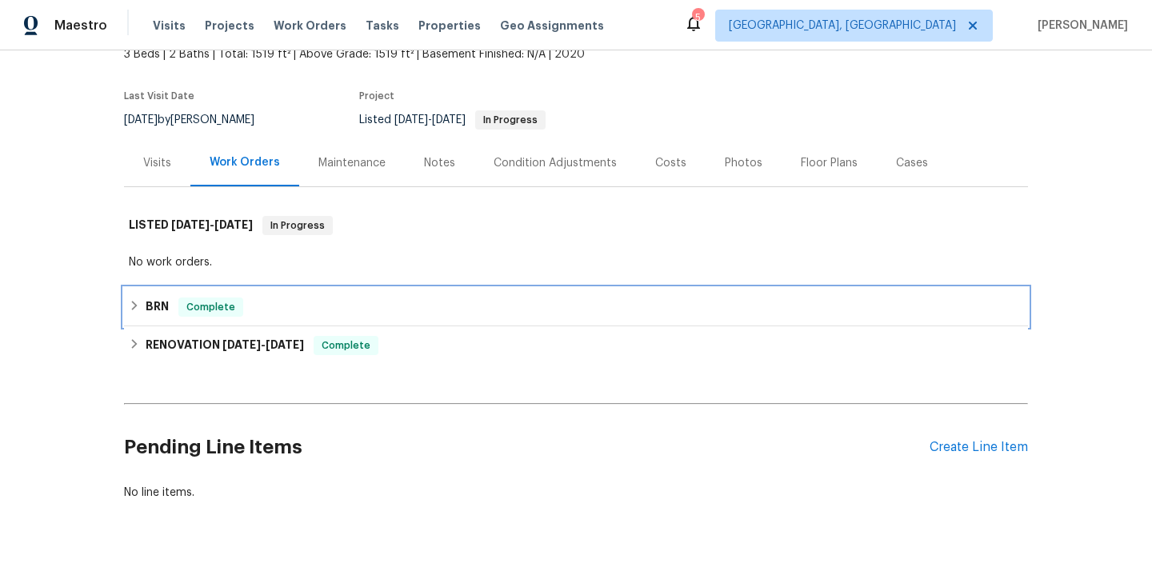
click at [283, 325] on div "BRN Complete" at bounding box center [576, 307] width 904 height 38
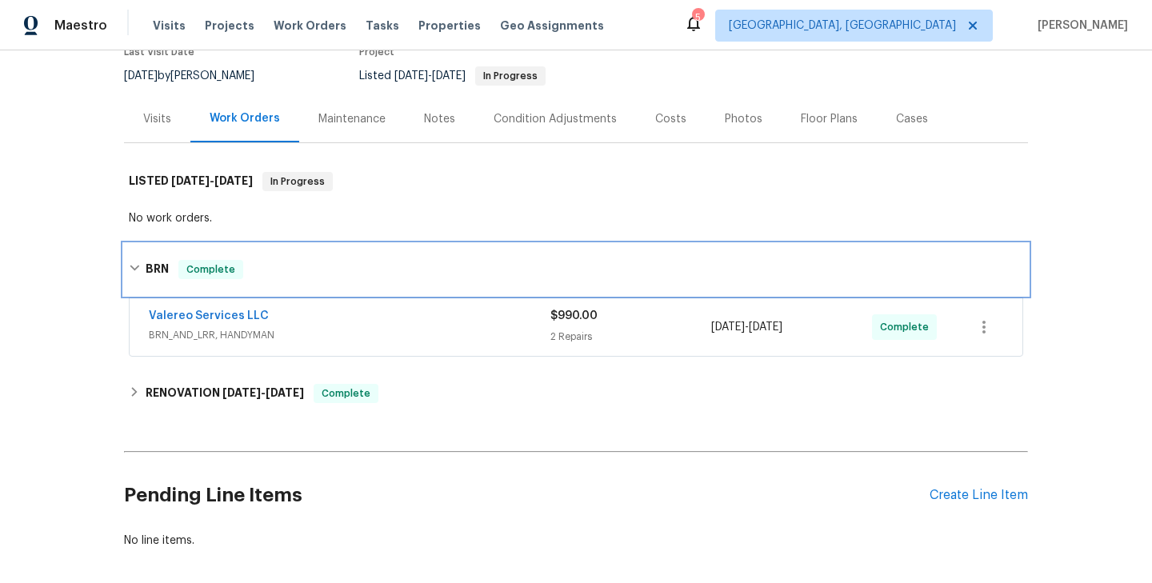
scroll to position [151, 0]
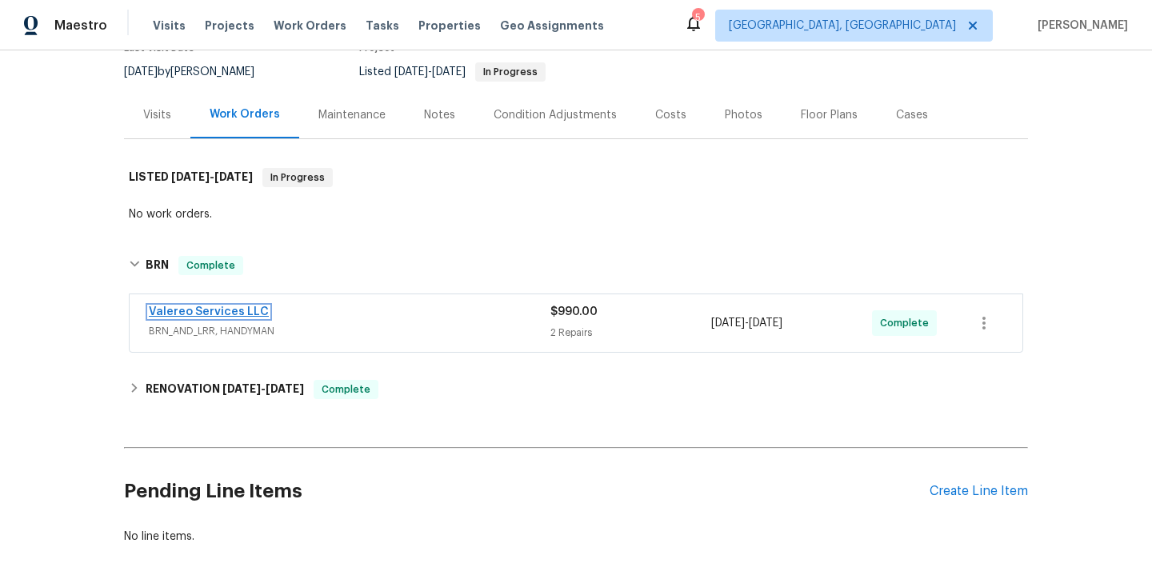
click at [206, 314] on link "Valereo Services LLC" at bounding box center [209, 311] width 120 height 11
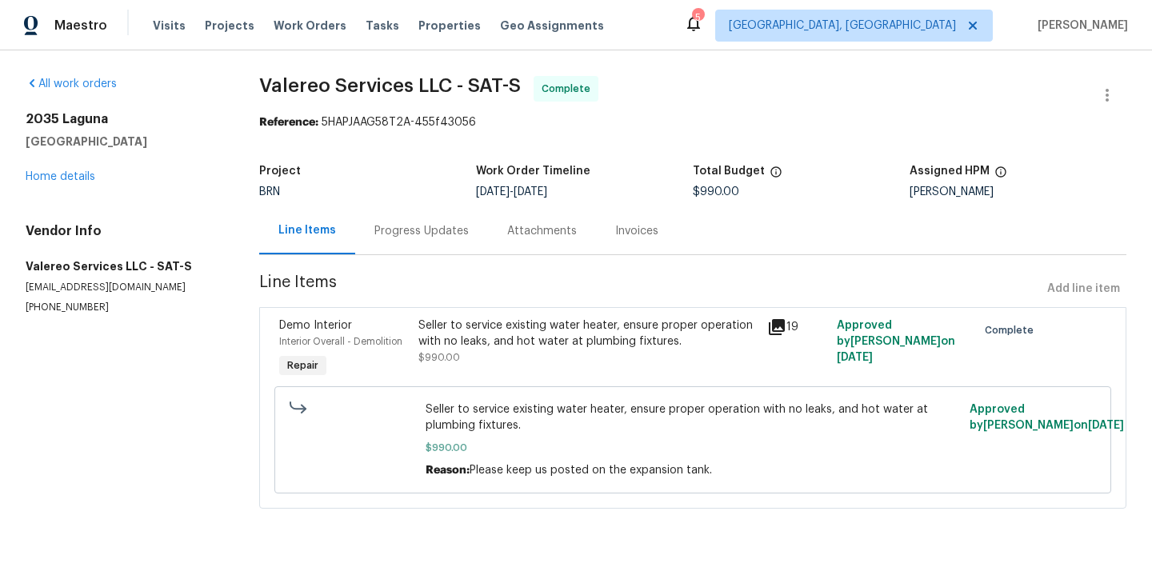
click at [434, 245] on div "Progress Updates" at bounding box center [421, 230] width 133 height 47
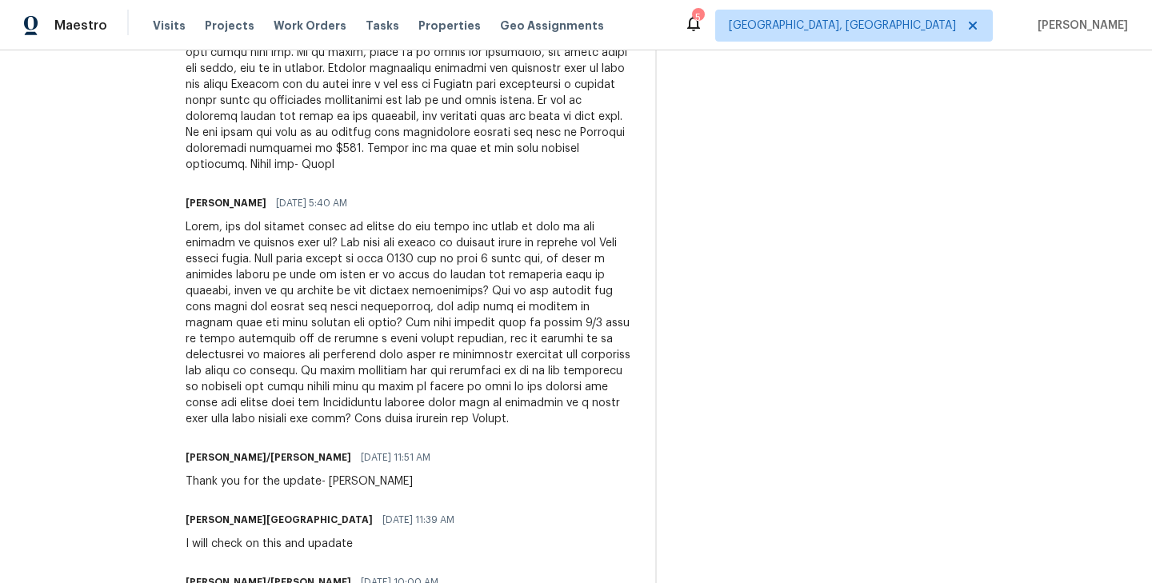
scroll to position [1315, 0]
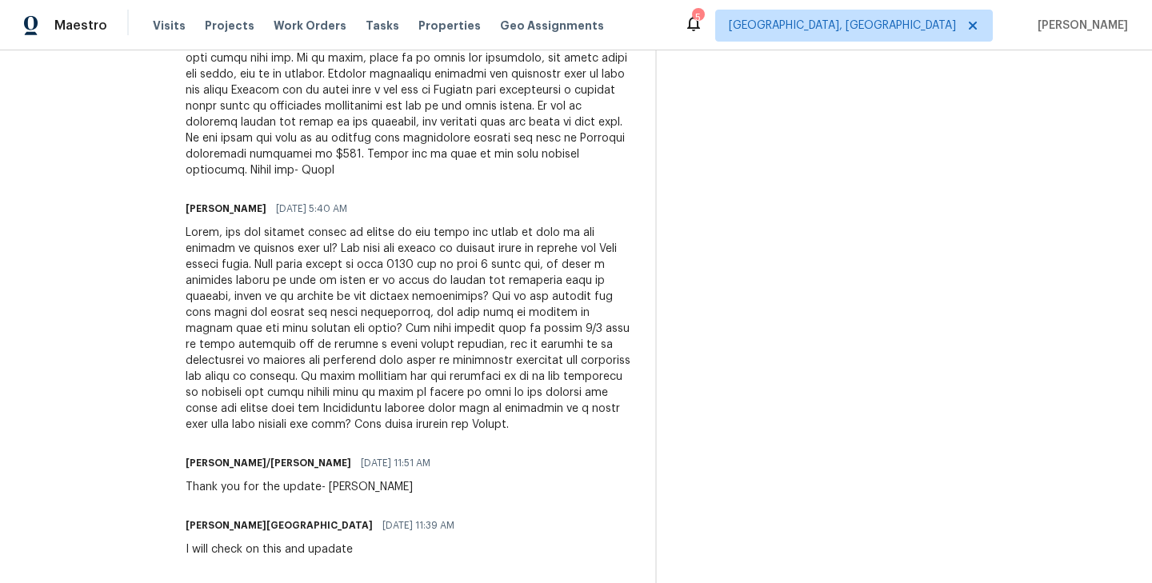
click at [430, 380] on div at bounding box center [411, 329] width 450 height 208
